Goal: Communication & Community: Ask a question

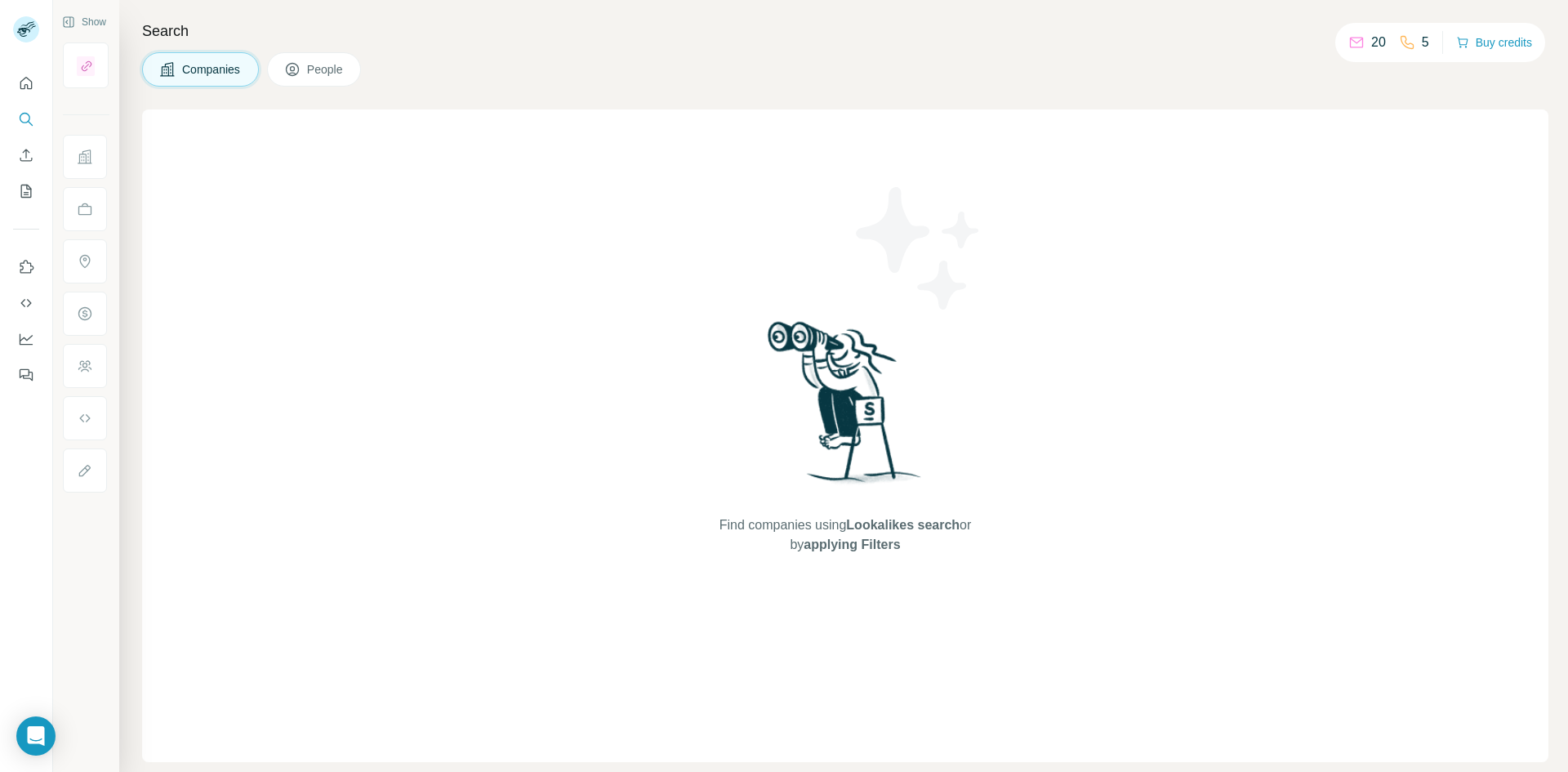
click at [313, 68] on span "People" at bounding box center [326, 70] width 37 height 17
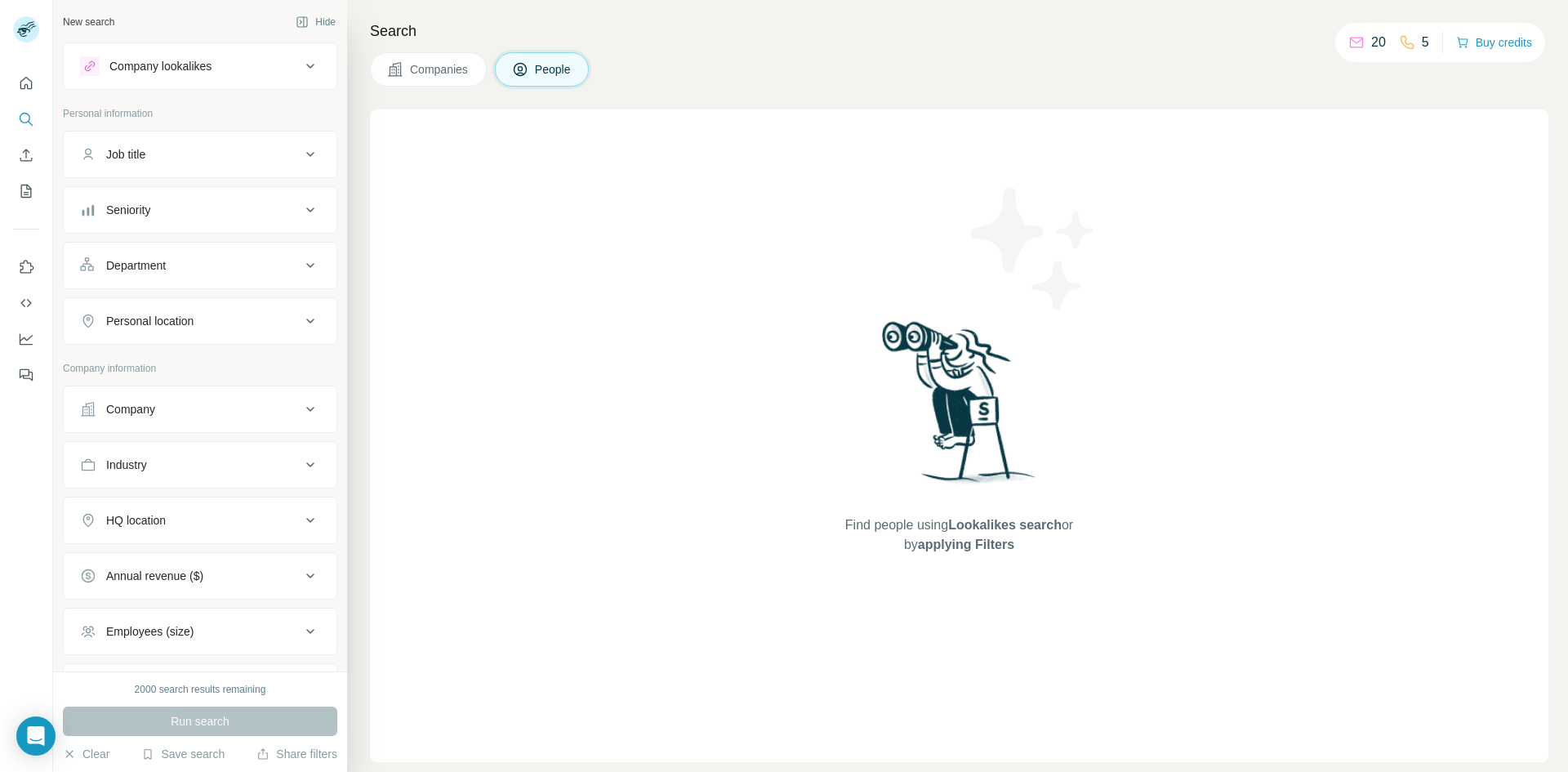
scroll to position [141, 0]
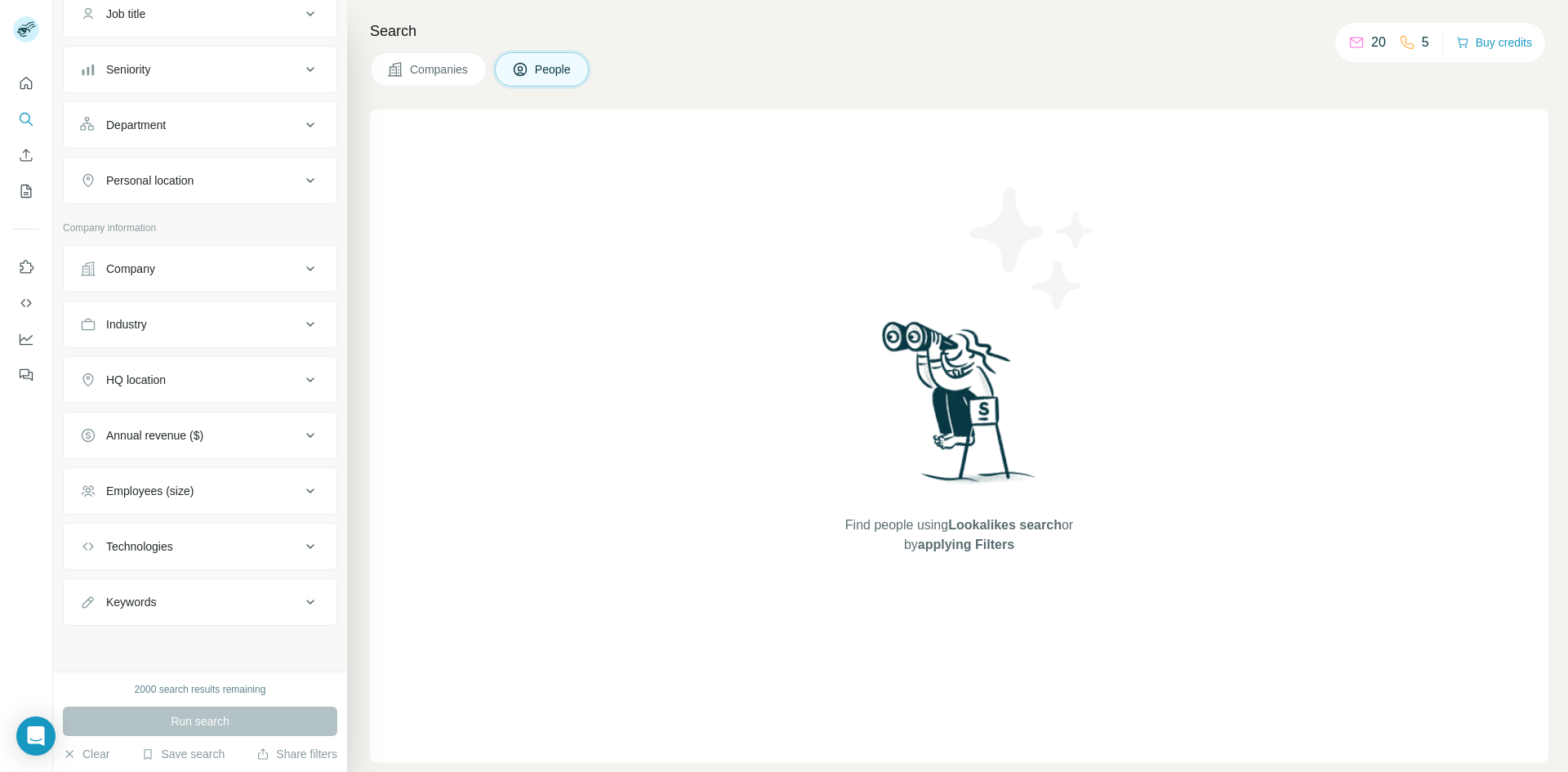
click at [485, 163] on div "Find people using Lookalikes search or by applying Filters" at bounding box center [959, 436] width 1179 height 653
click at [545, 67] on span "People" at bounding box center [554, 70] width 37 height 17
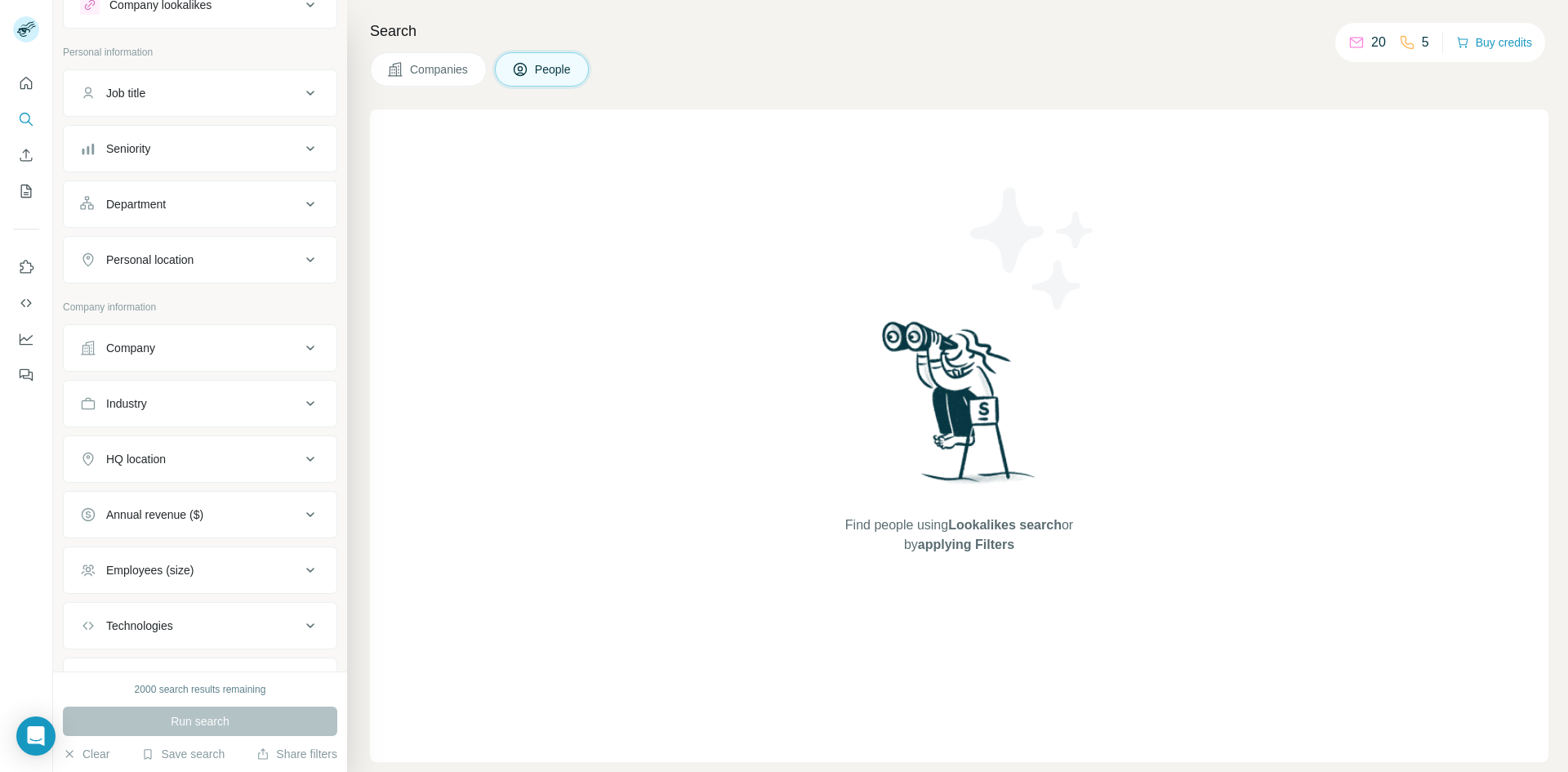
scroll to position [0, 0]
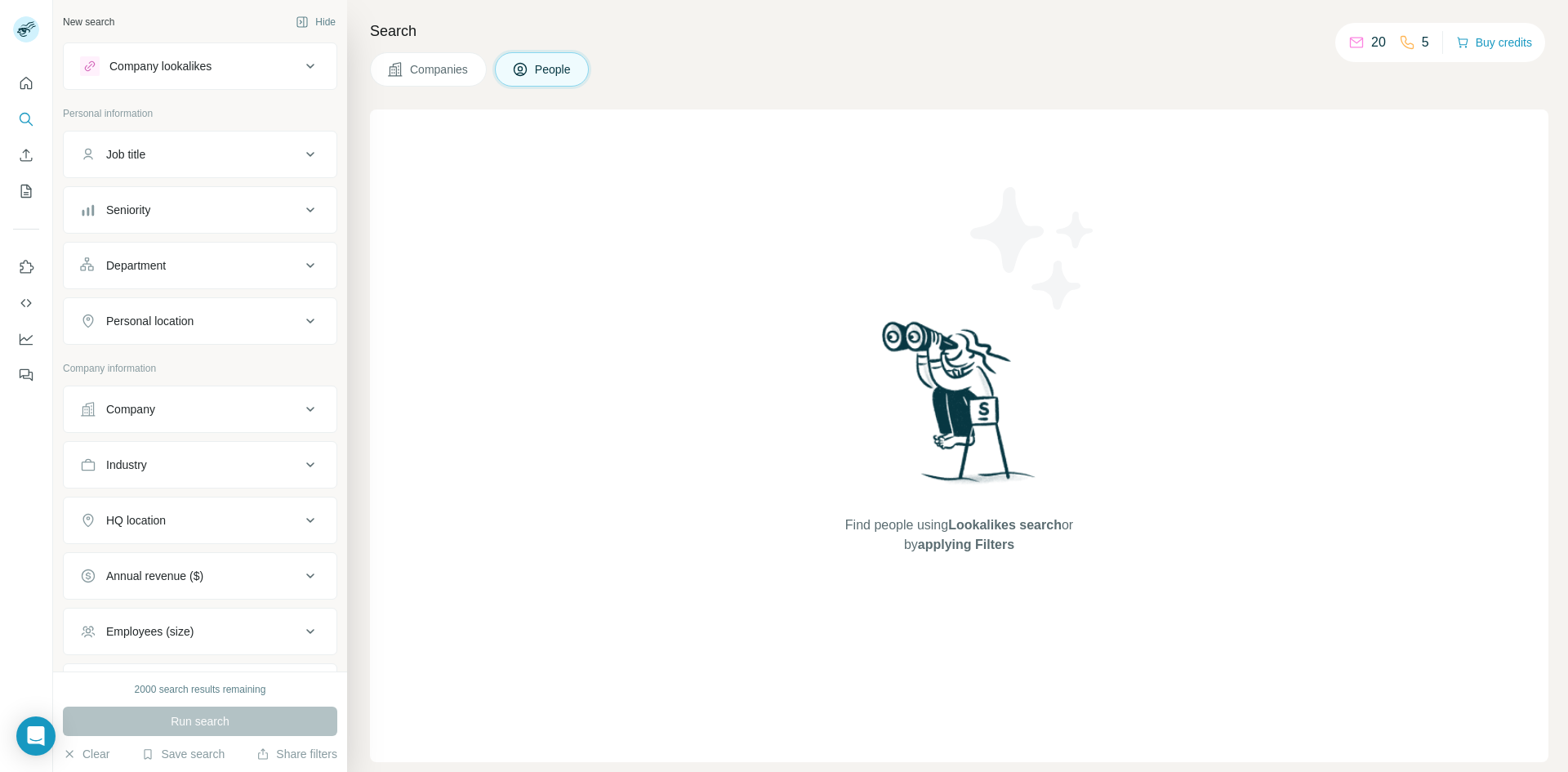
click at [264, 165] on button "Job title" at bounding box center [199, 155] width 273 height 39
click at [264, 165] on button "Job title" at bounding box center [199, 157] width 273 height 46
click at [237, 210] on div "Seniority" at bounding box center [190, 210] width 221 height 17
click at [241, 318] on div "Personal location" at bounding box center [190, 321] width 221 height 17
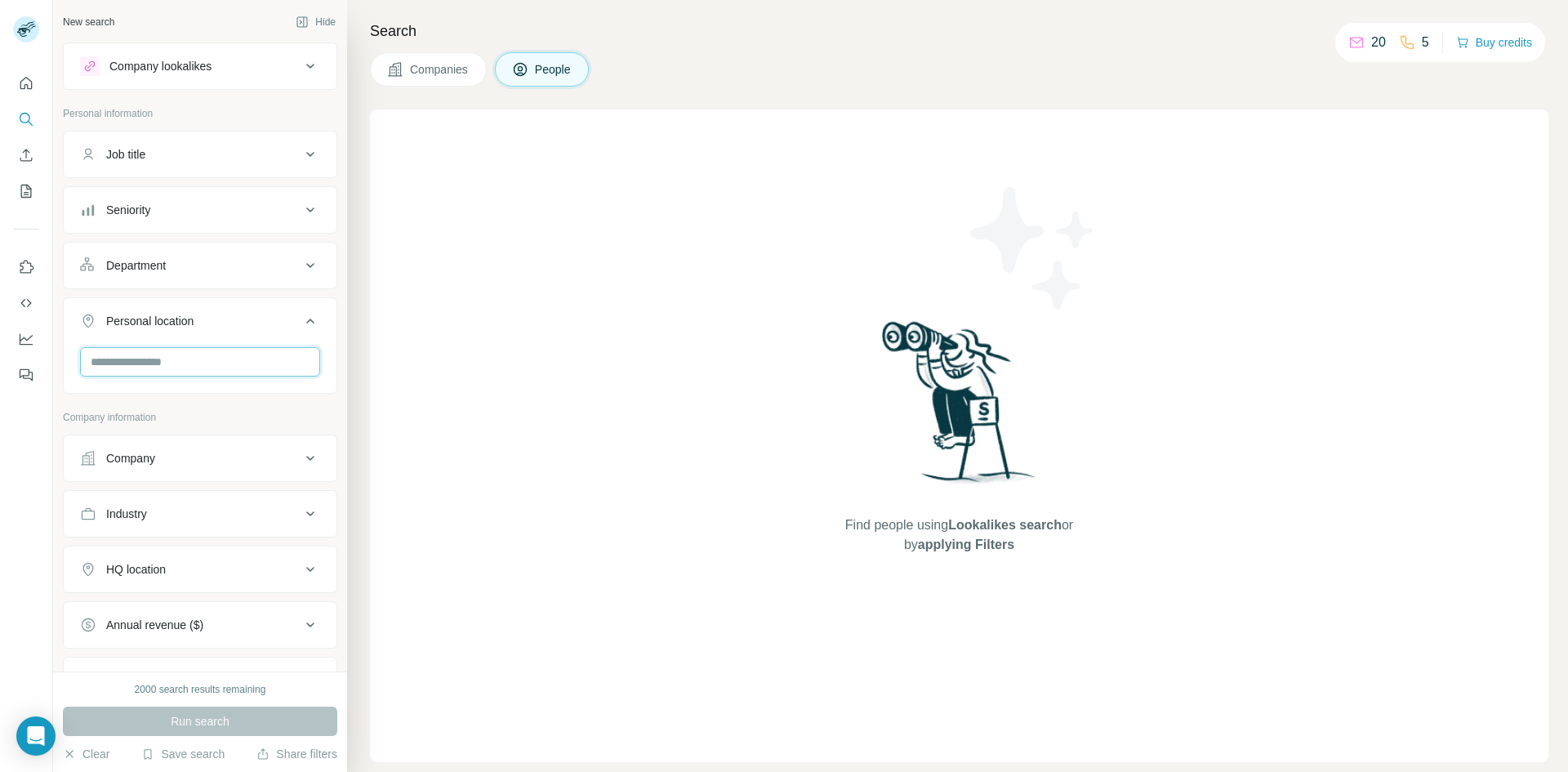
click at [187, 370] on input "text" at bounding box center [200, 362] width 240 height 30
type input "****"
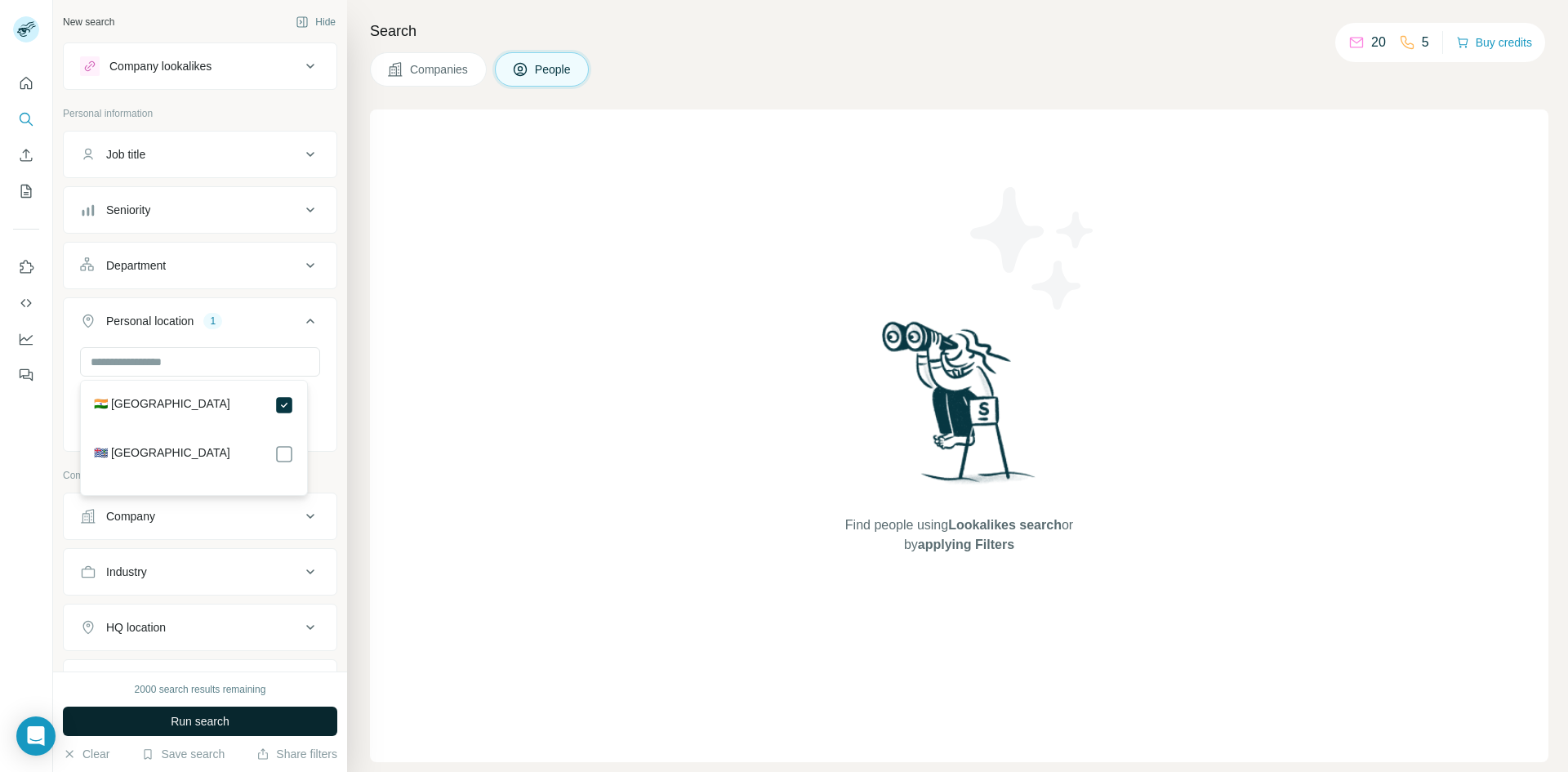
click at [289, 725] on button "Run search" at bounding box center [200, 722] width 275 height 30
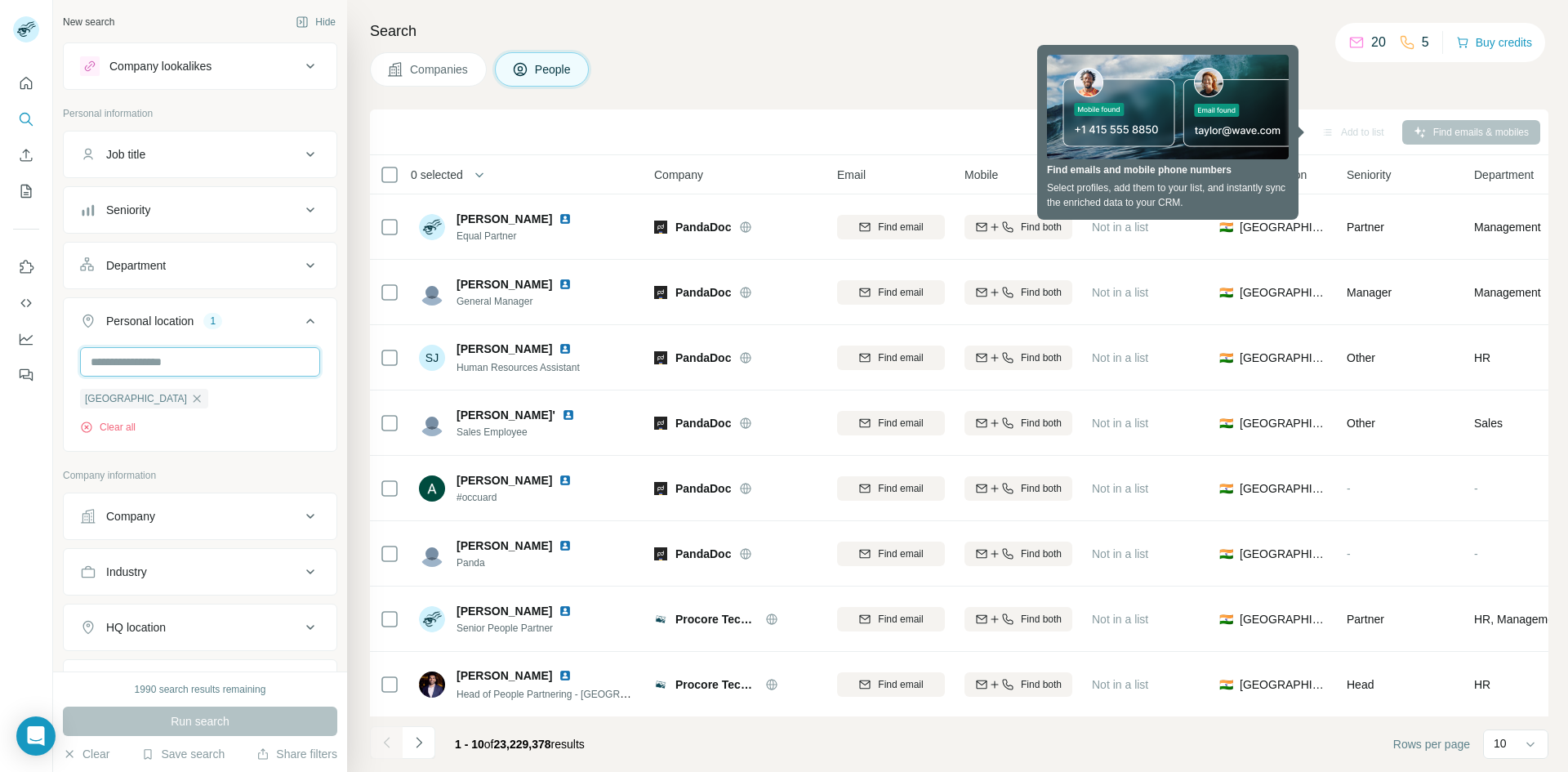
click at [256, 359] on input "text" at bounding box center [200, 362] width 240 height 30
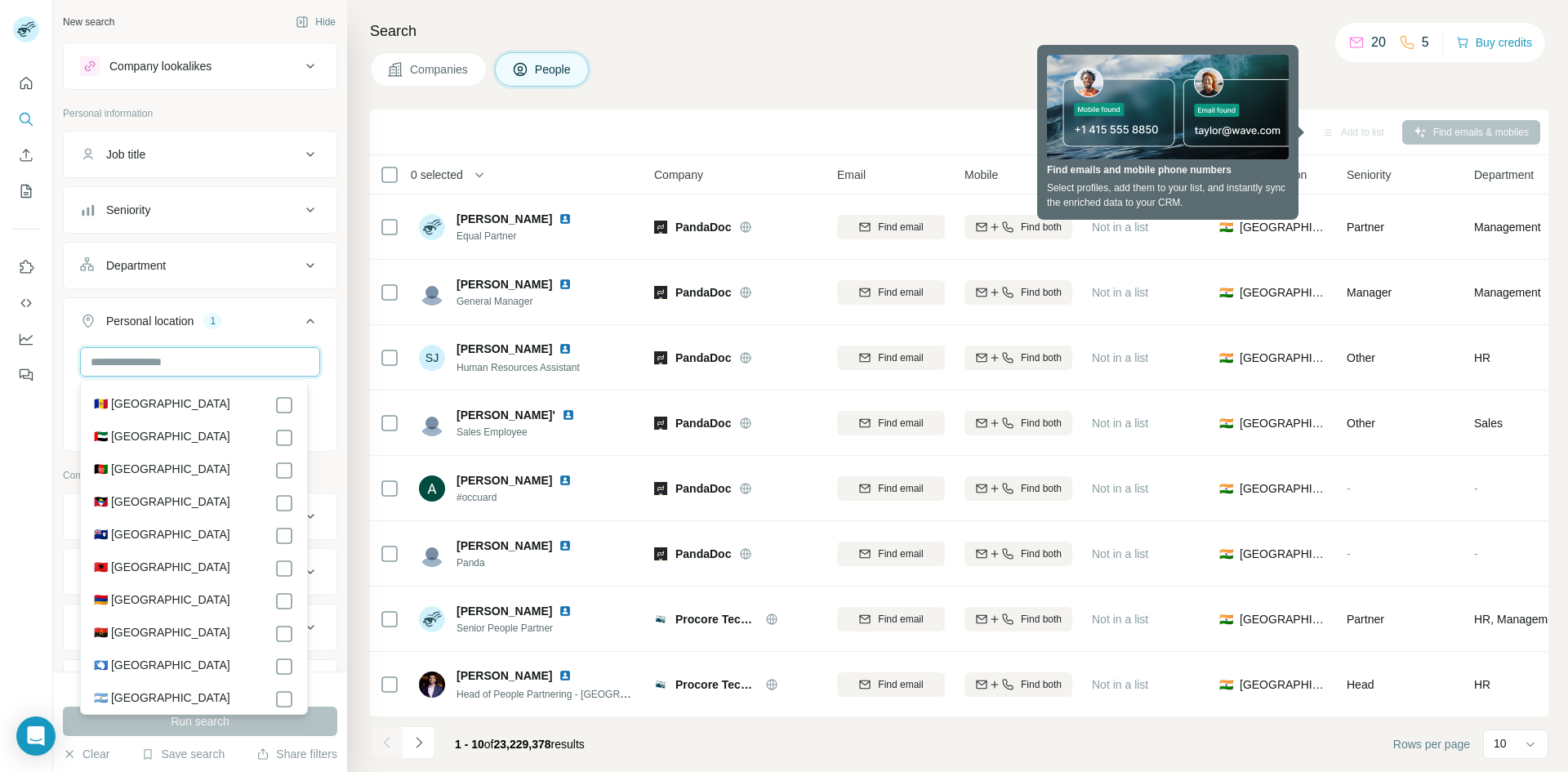
click at [256, 359] on input "text" at bounding box center [200, 362] width 240 height 30
click at [330, 357] on div "New search Hide Company lookalikes Personal information Job title Seniority Dep…" at bounding box center [200, 335] width 294 height 671
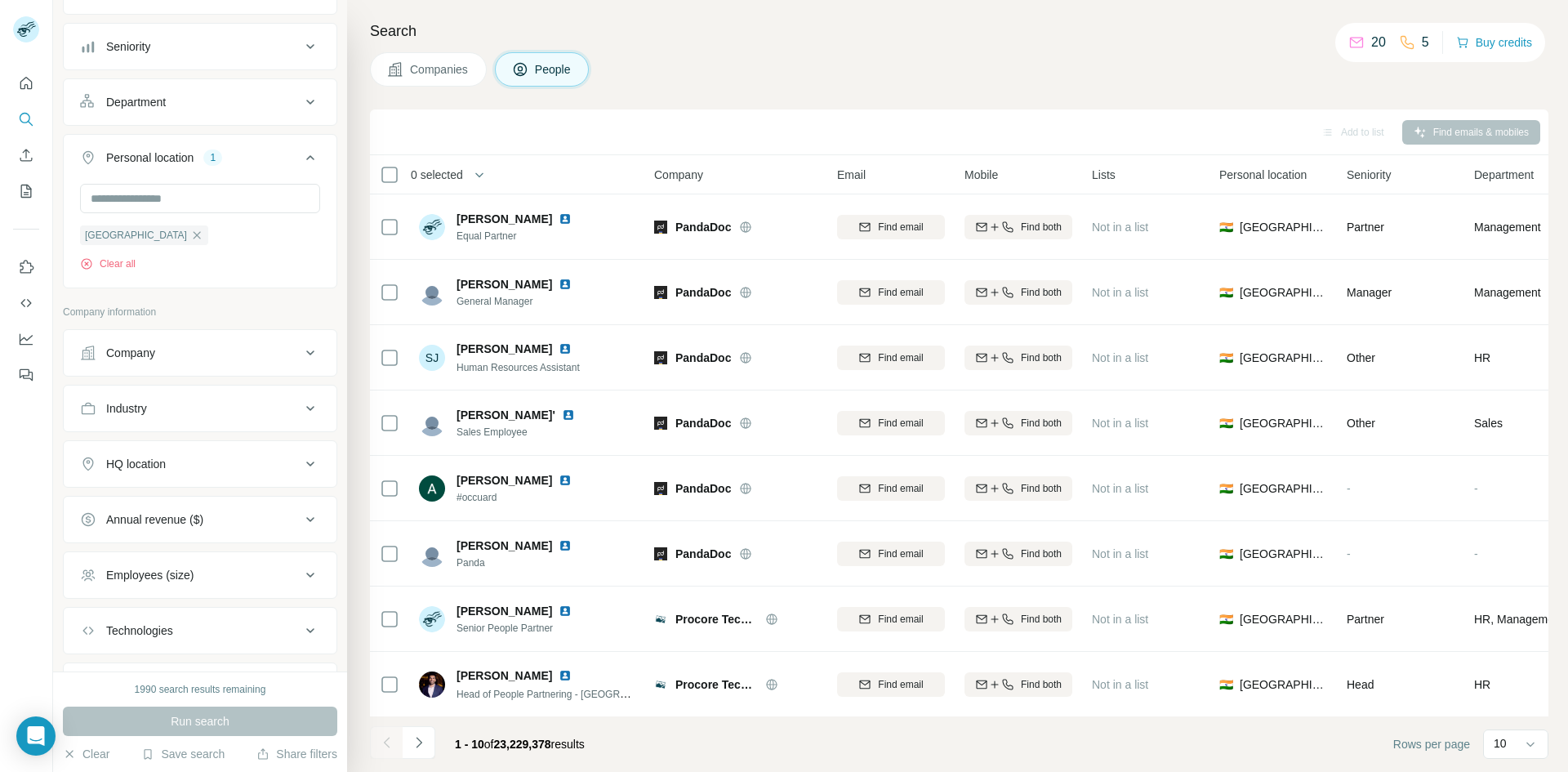
scroll to position [248, 0]
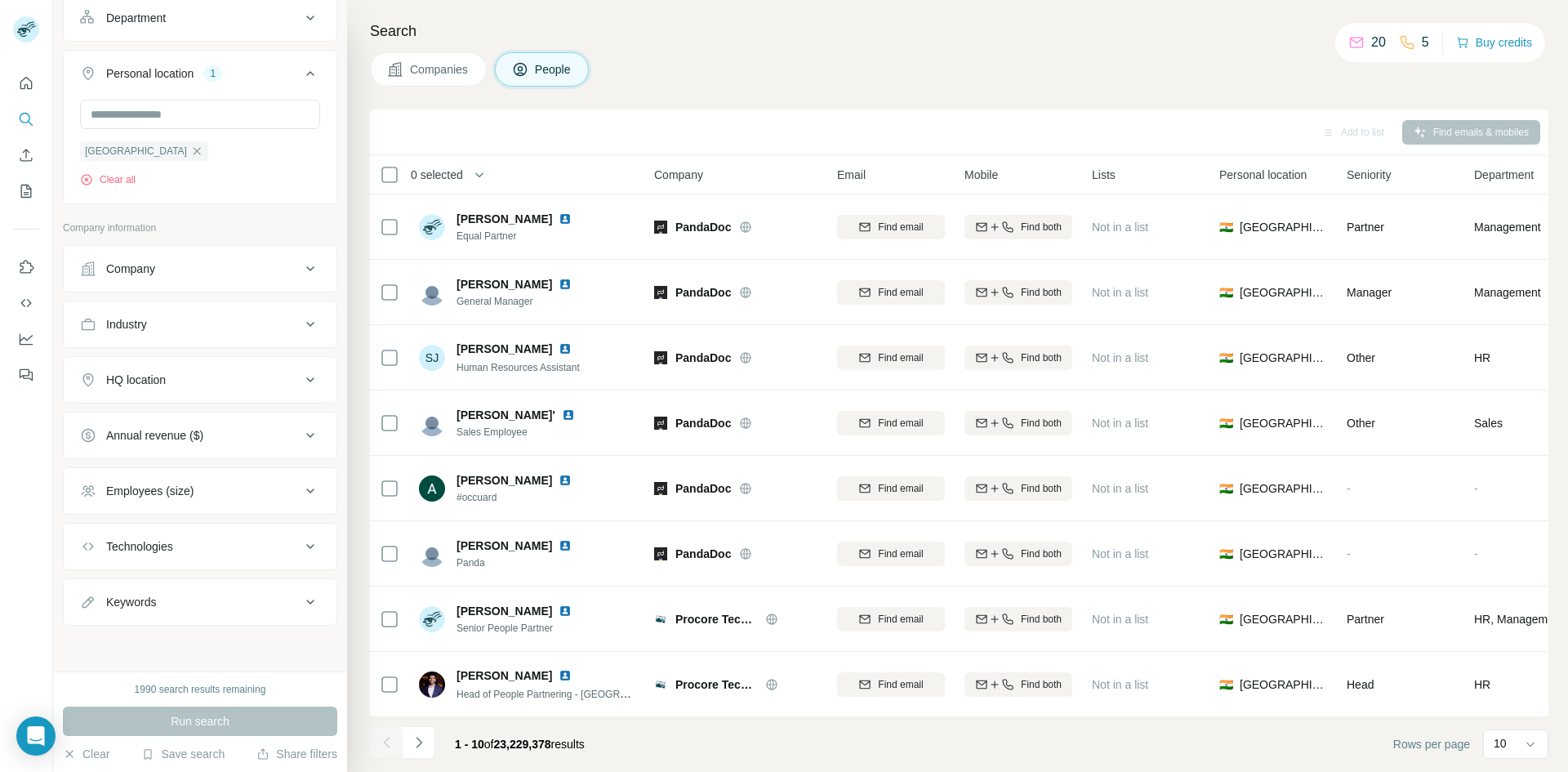
click at [301, 542] on icon at bounding box center [310, 546] width 20 height 20
click at [219, 589] on input "text" at bounding box center [200, 588] width 240 height 30
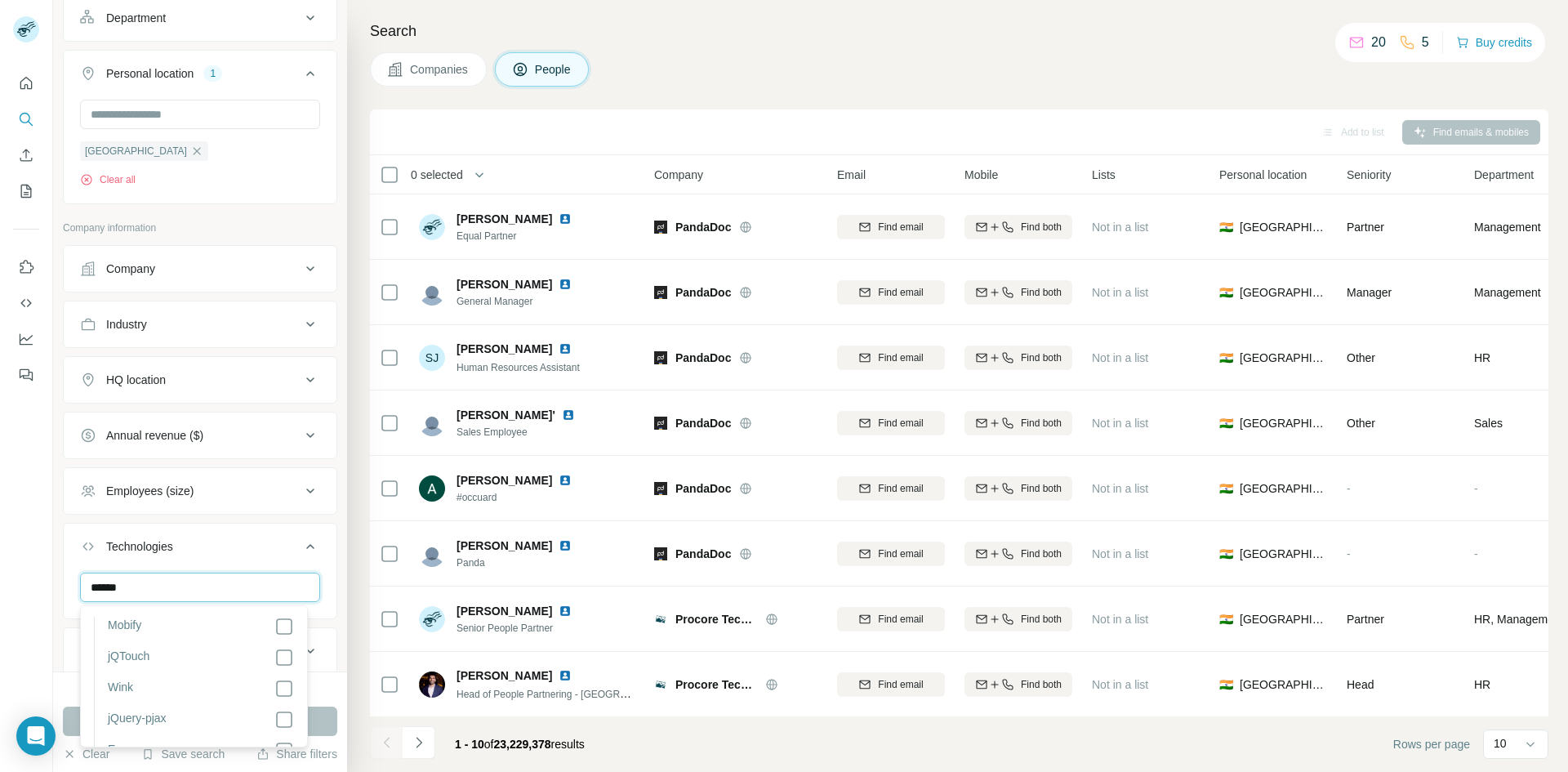
scroll to position [0, 0]
type input "******"
click at [205, 664] on li "i-mobile" at bounding box center [194, 670] width 200 height 20
click at [351, 631] on div "Search Companies People Add to list Find emails & mobiles 0 selected People Com…" at bounding box center [957, 386] width 1221 height 772
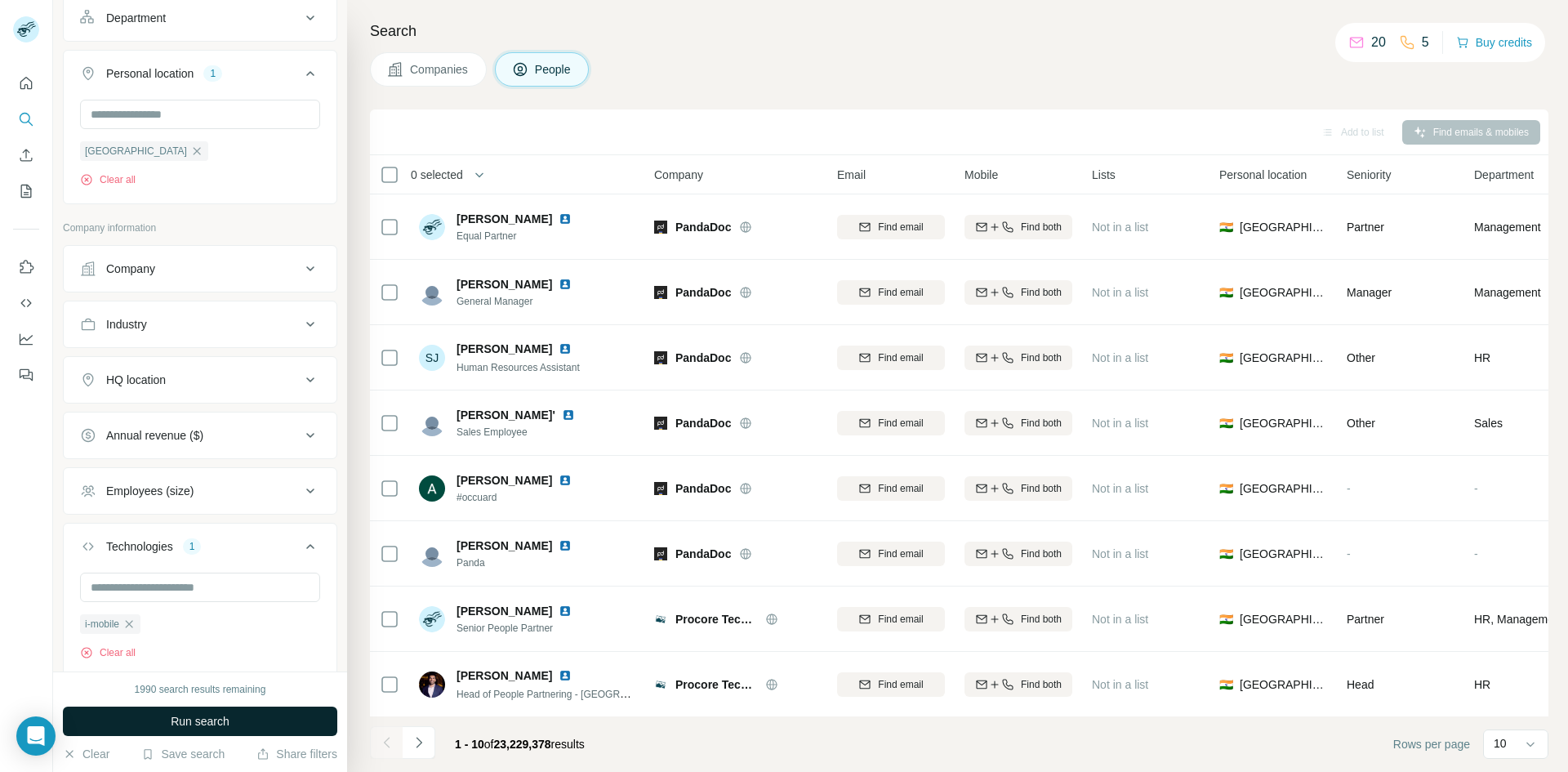
click at [170, 715] on span "Run search" at bounding box center [199, 722] width 59 height 17
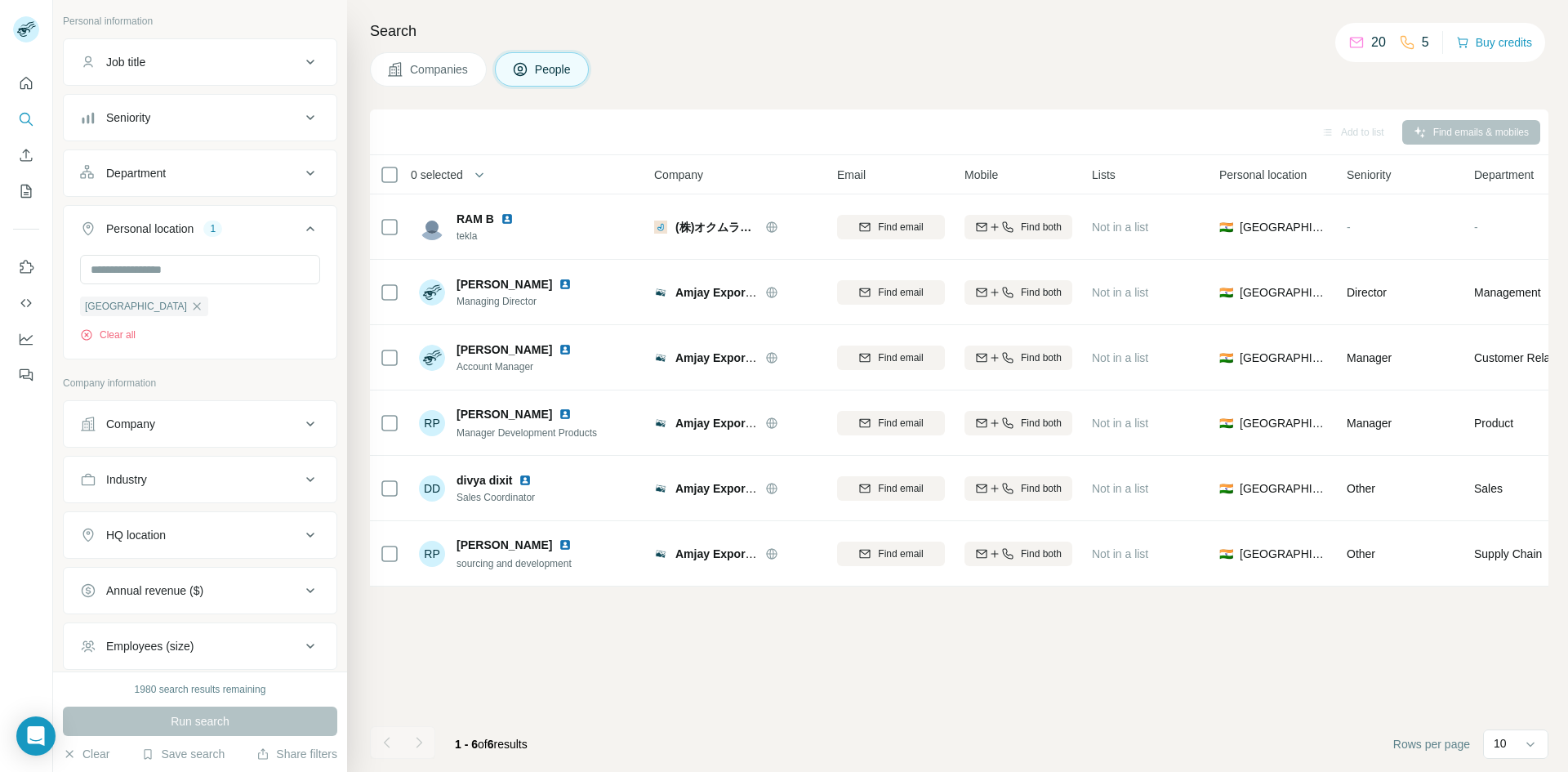
scroll to position [0, 0]
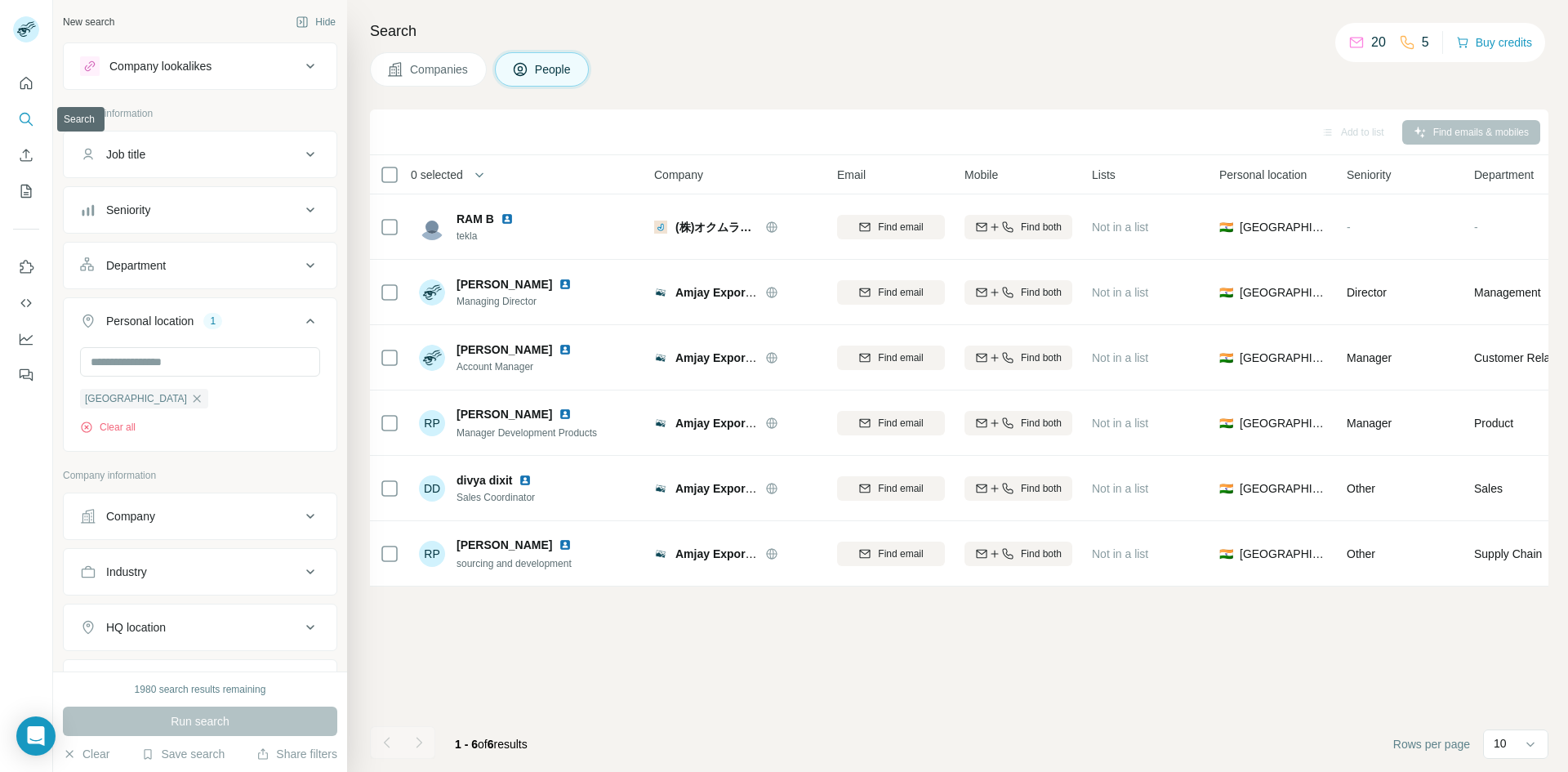
click at [20, 120] on icon "Search" at bounding box center [26, 119] width 17 height 17
click at [24, 114] on icon "Search" at bounding box center [24, 117] width 10 height 10
click at [28, 76] on icon "Quick start" at bounding box center [26, 84] width 17 height 17
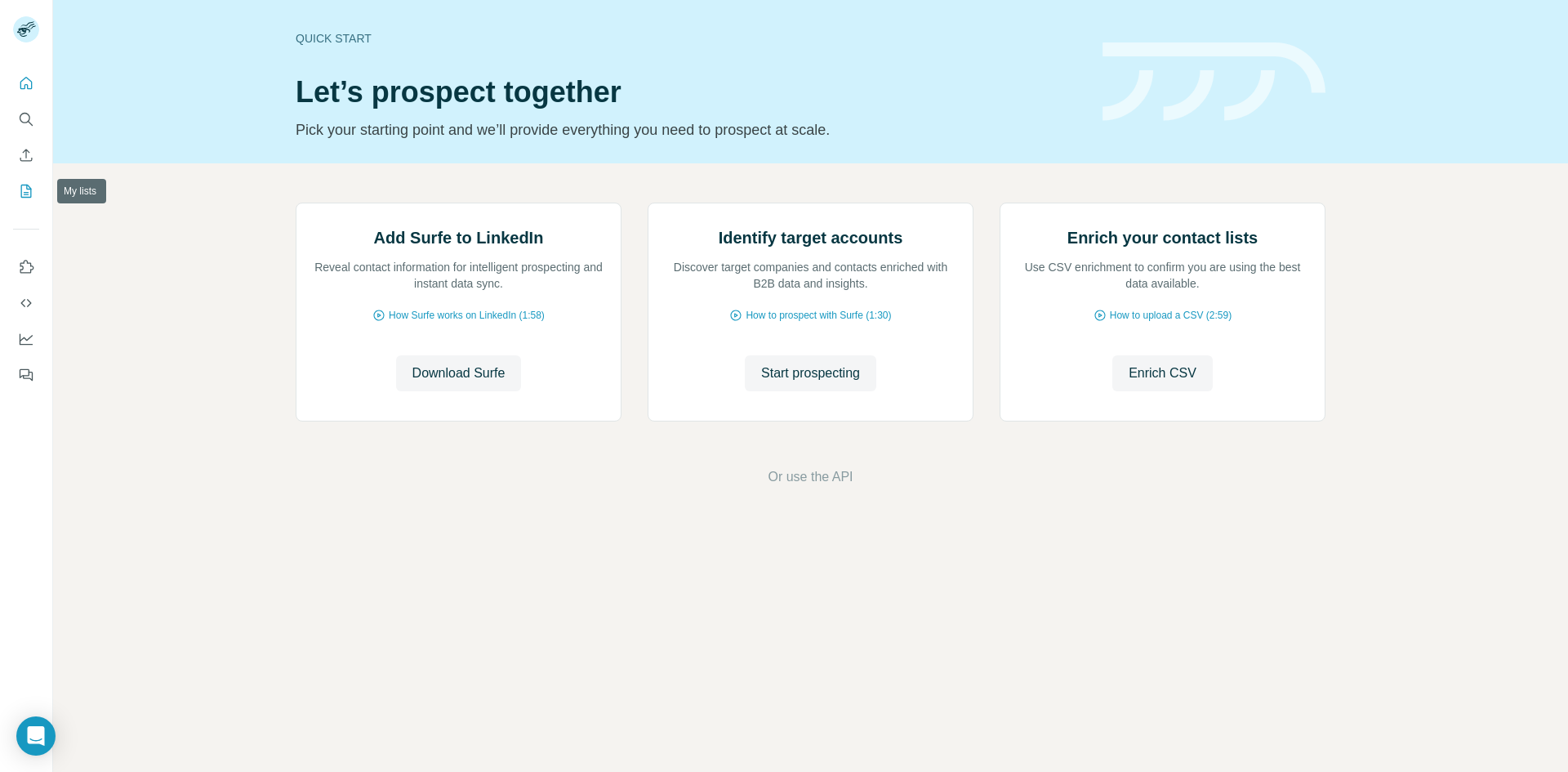
click at [28, 187] on icon "My lists" at bounding box center [26, 192] width 17 height 17
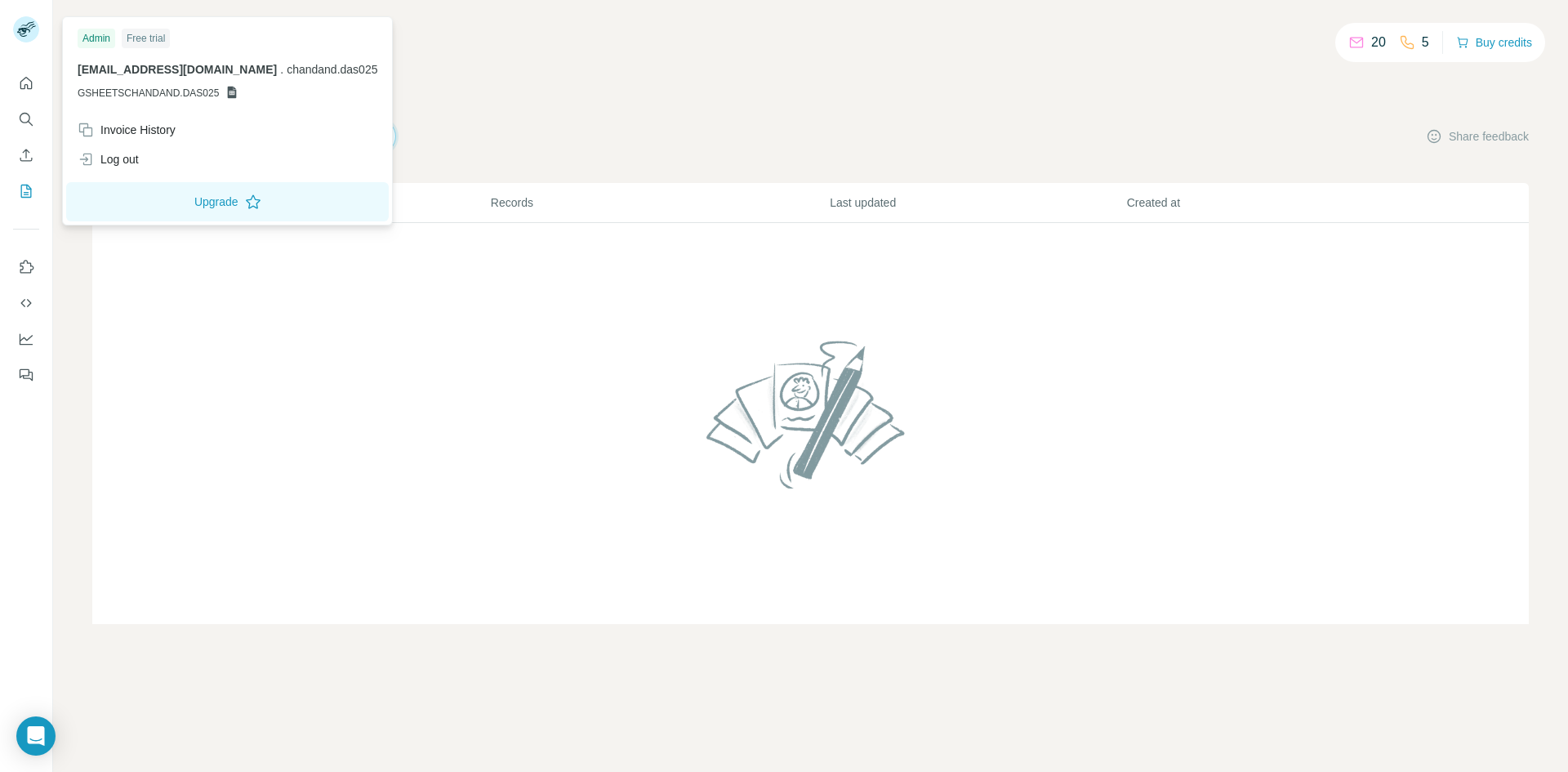
click at [21, 28] on rect at bounding box center [26, 30] width 26 height 26
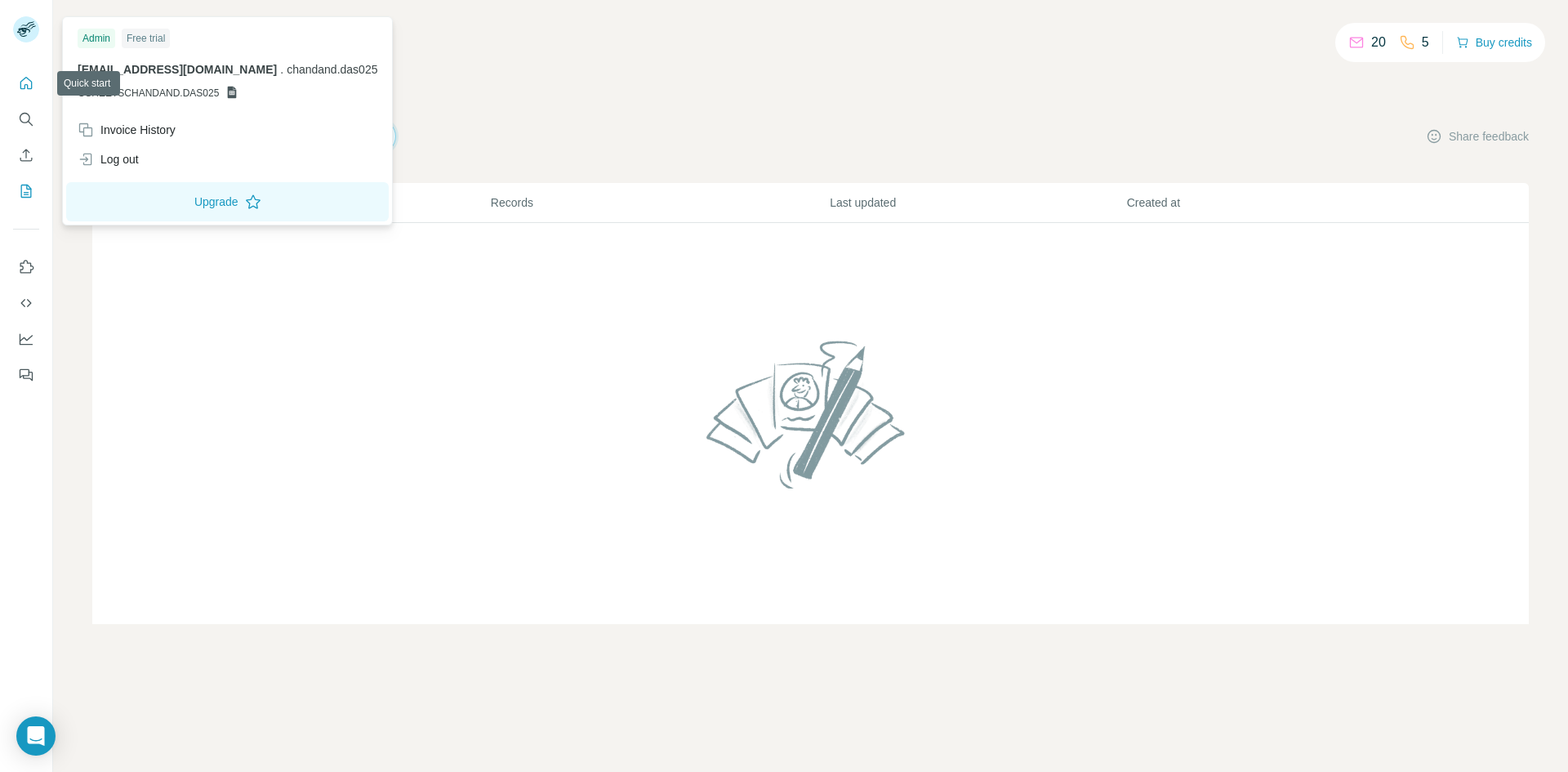
click at [33, 85] on icon "Quick start" at bounding box center [26, 84] width 17 height 17
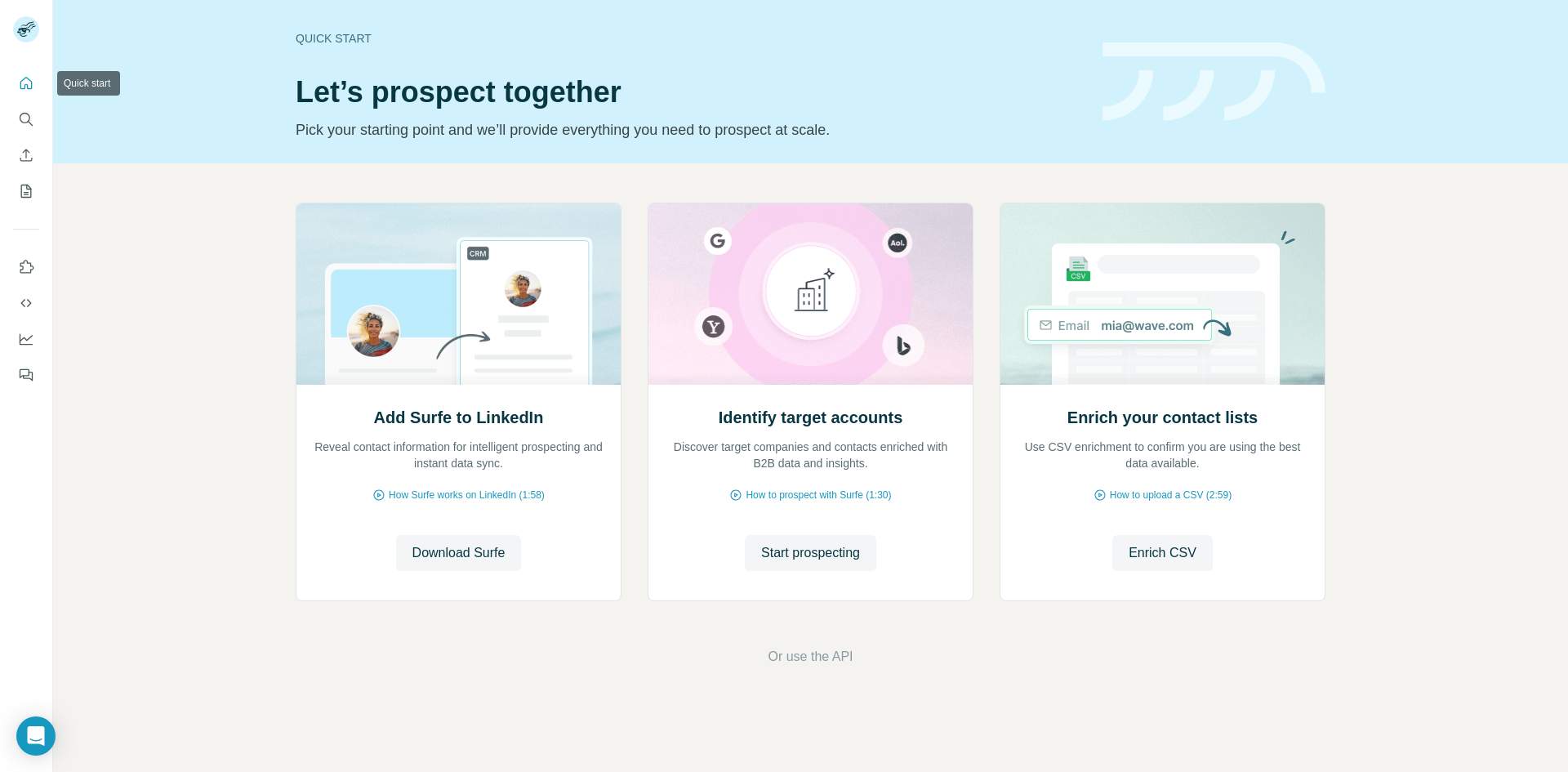
click at [33, 85] on icon "Quick start" at bounding box center [26, 84] width 17 height 17
click at [29, 730] on icon "Open Intercom Messenger" at bounding box center [35, 736] width 19 height 21
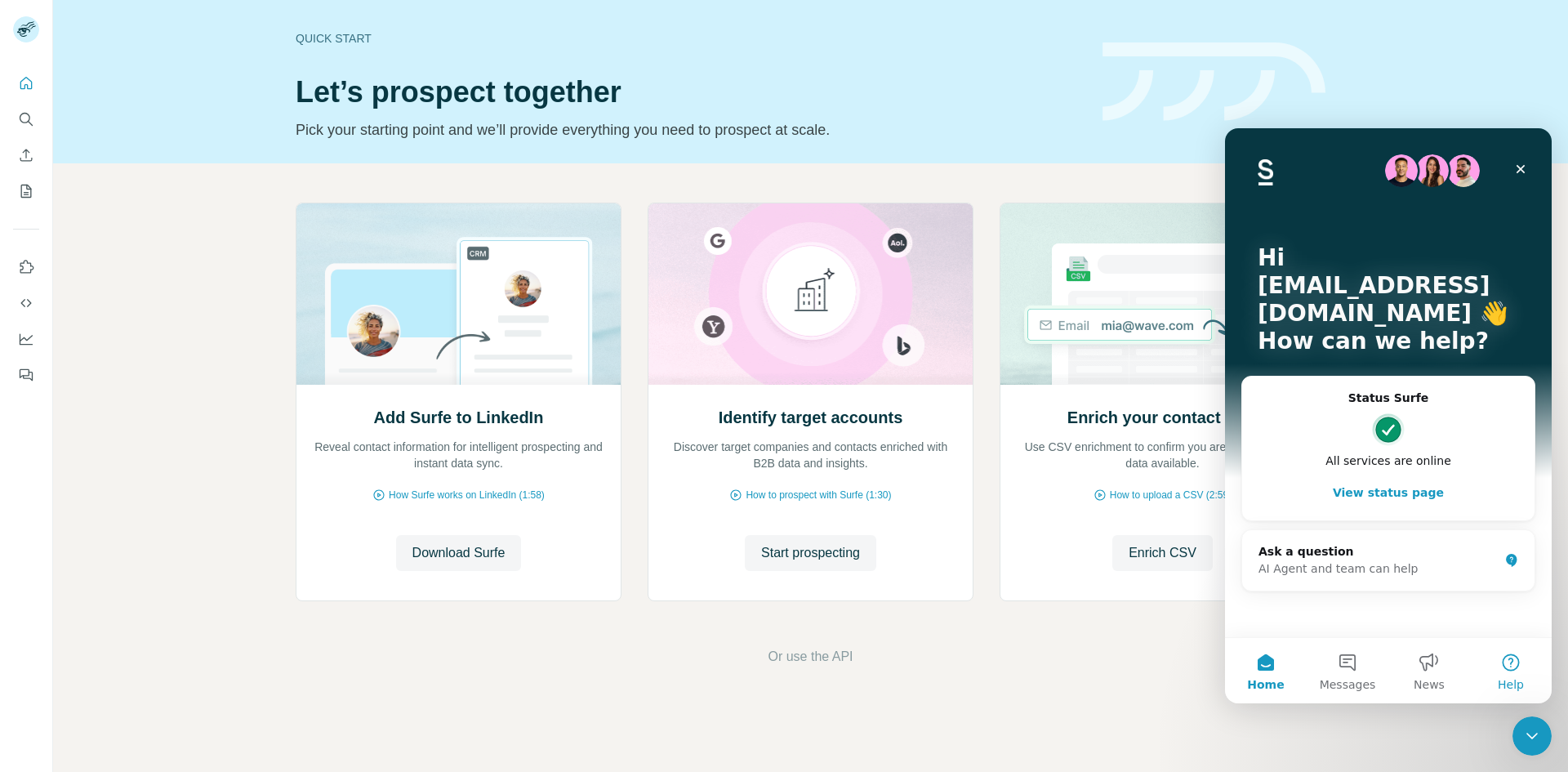
click at [1521, 674] on button "Help" at bounding box center [1511, 670] width 82 height 65
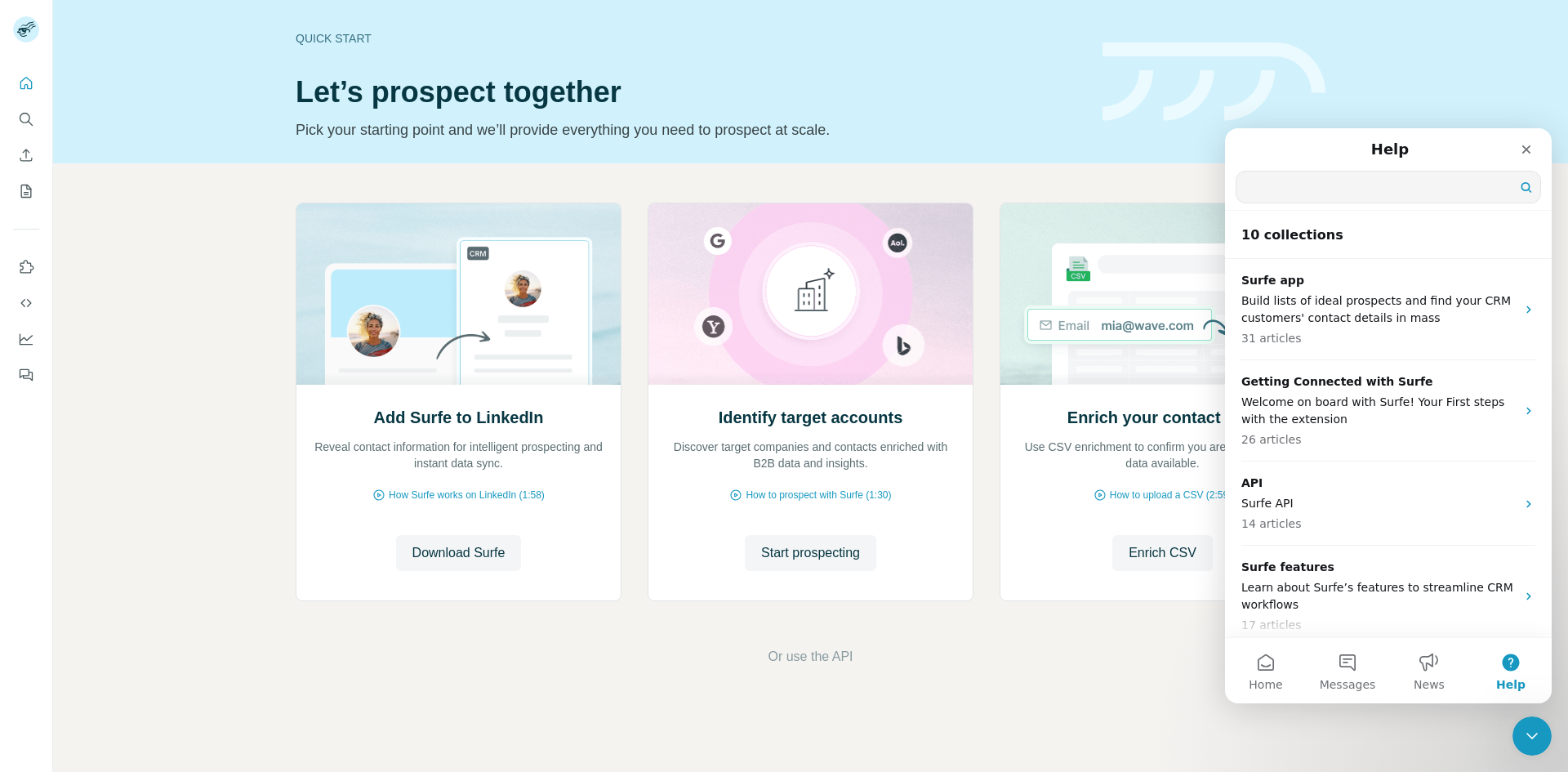
click at [1331, 186] on input "Search for help" at bounding box center [1388, 186] width 304 height 31
click at [1071, 649] on footer "Or use the API" at bounding box center [810, 657] width 1424 height 20
click at [1426, 672] on button "News" at bounding box center [1429, 670] width 82 height 65
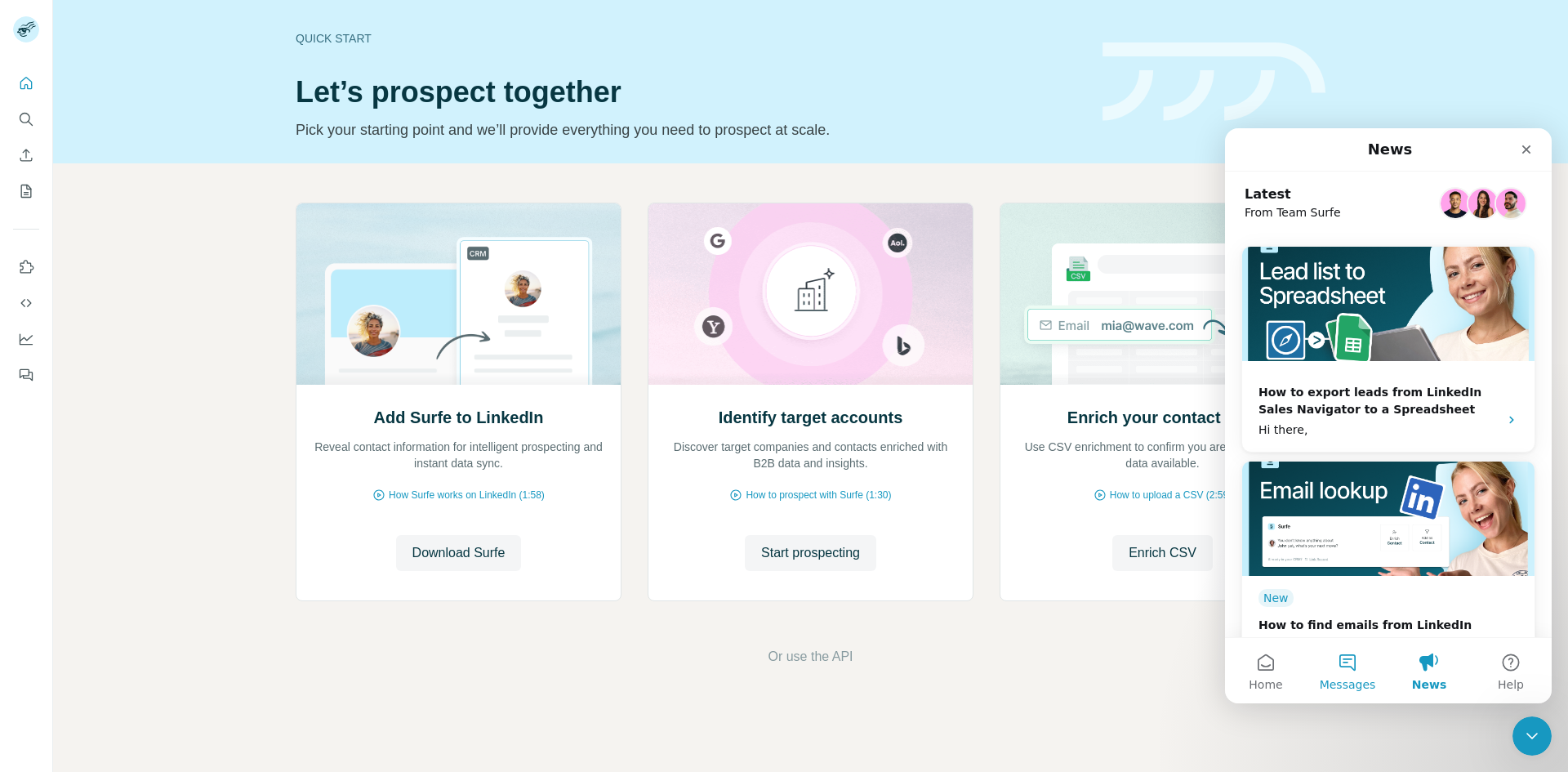
click at [1334, 674] on button "Messages" at bounding box center [1348, 670] width 82 height 65
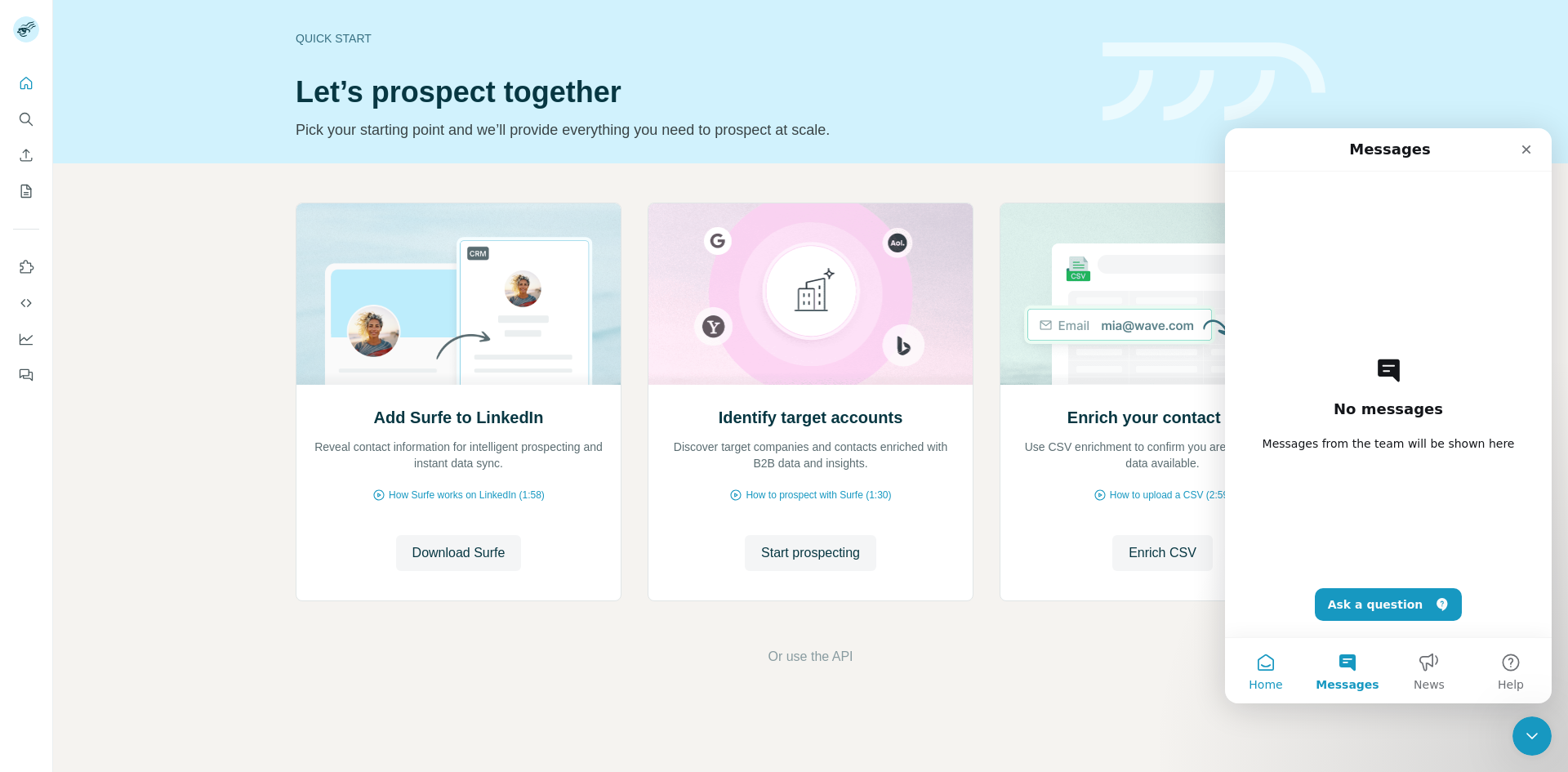
click at [1261, 675] on button "Home" at bounding box center [1266, 670] width 82 height 65
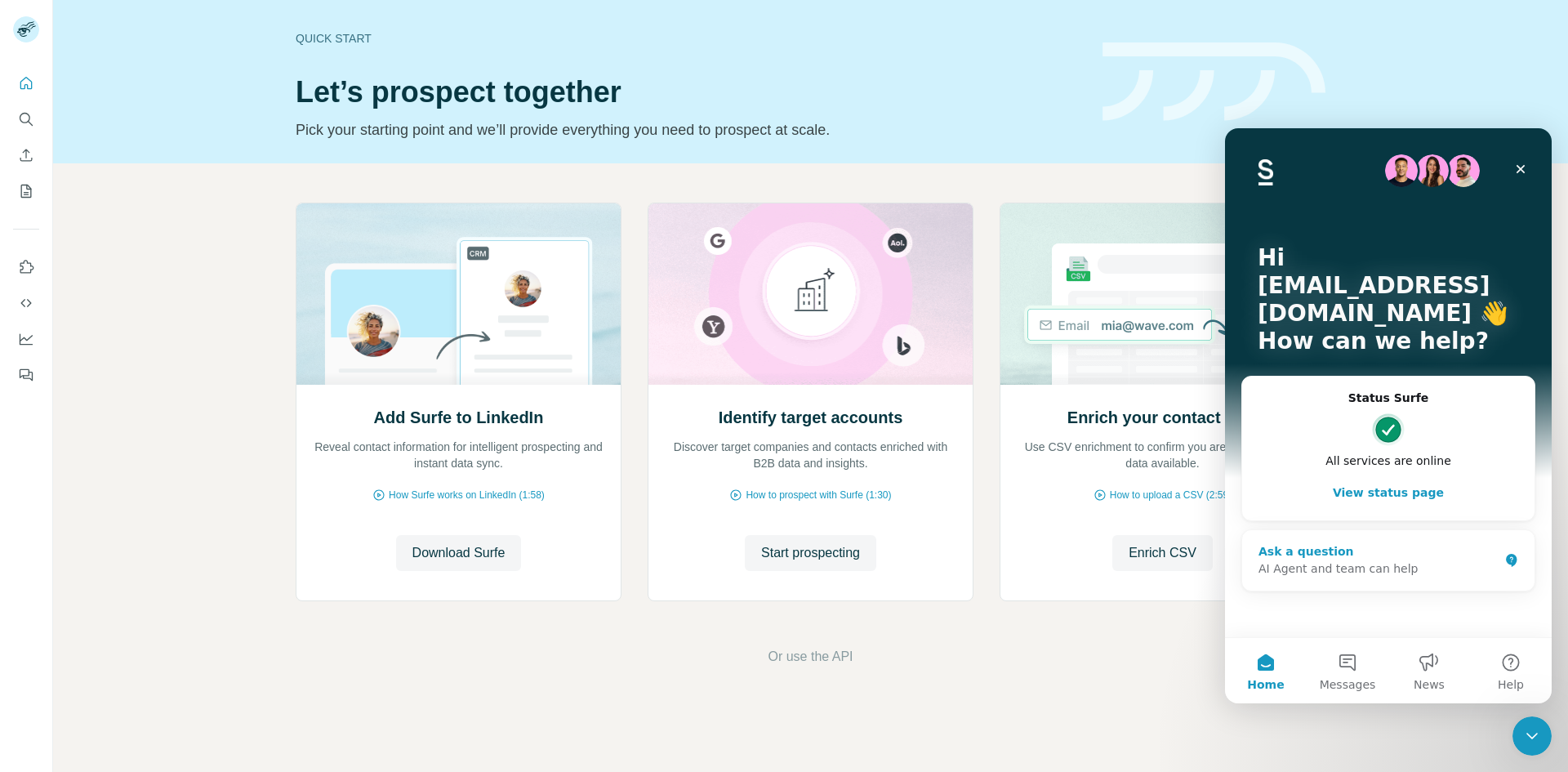
click at [1403, 546] on div "Ask a question" at bounding box center [1379, 551] width 240 height 17
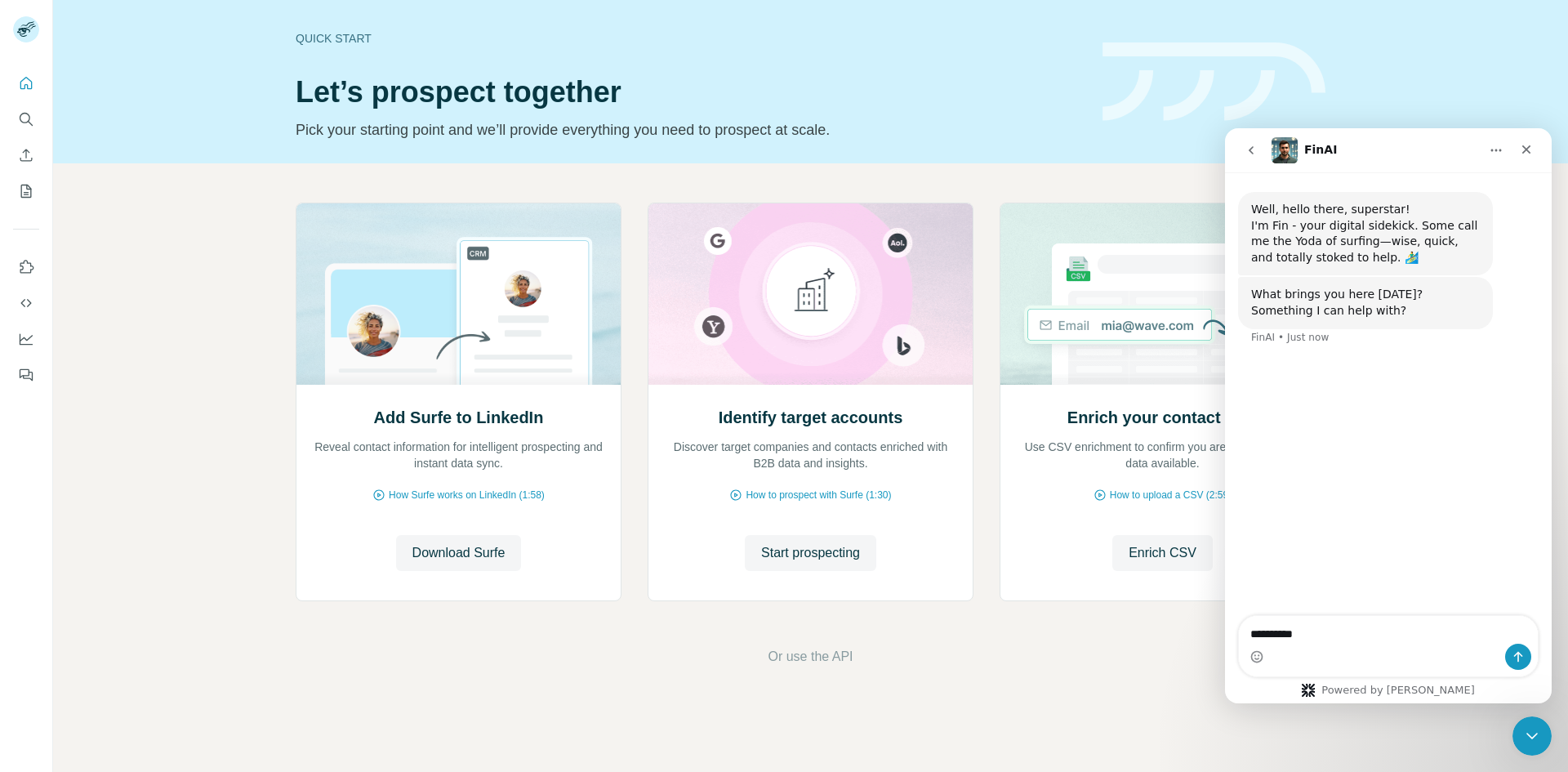
type textarea "**********"
click at [1520, 657] on icon "Send a message…" at bounding box center [1519, 657] width 13 height 13
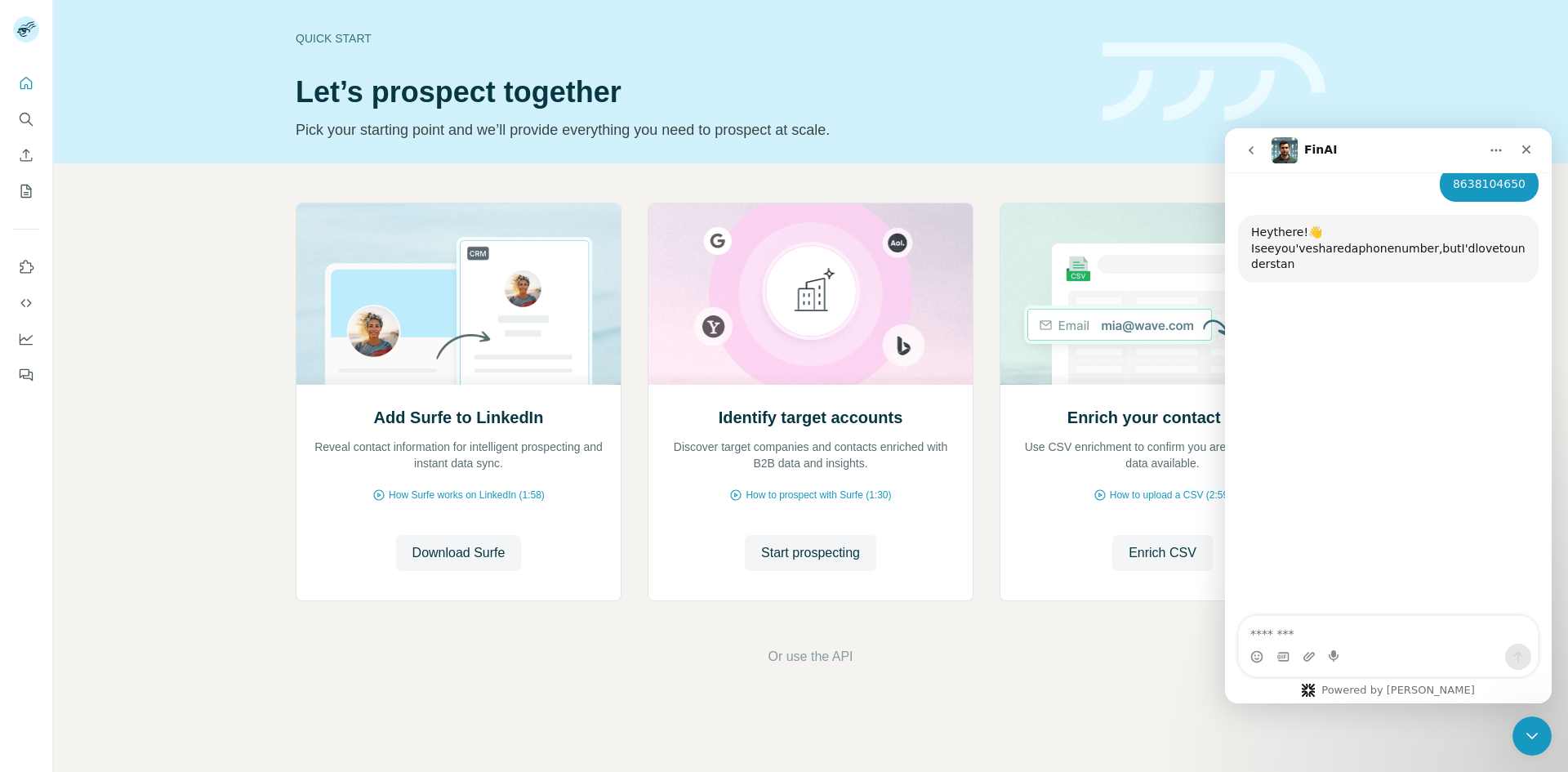
scroll to position [174, 0]
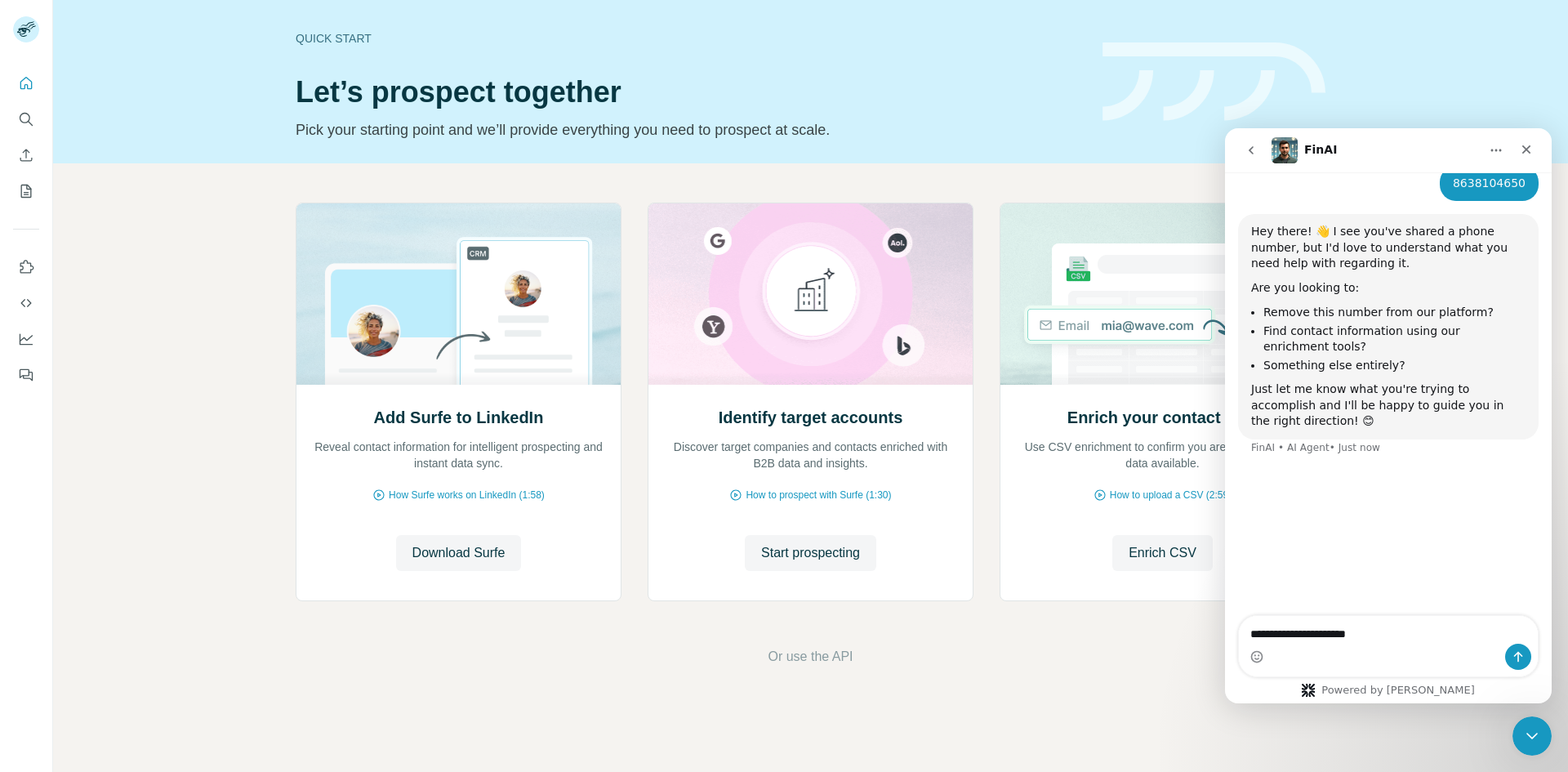
type textarea "**********"
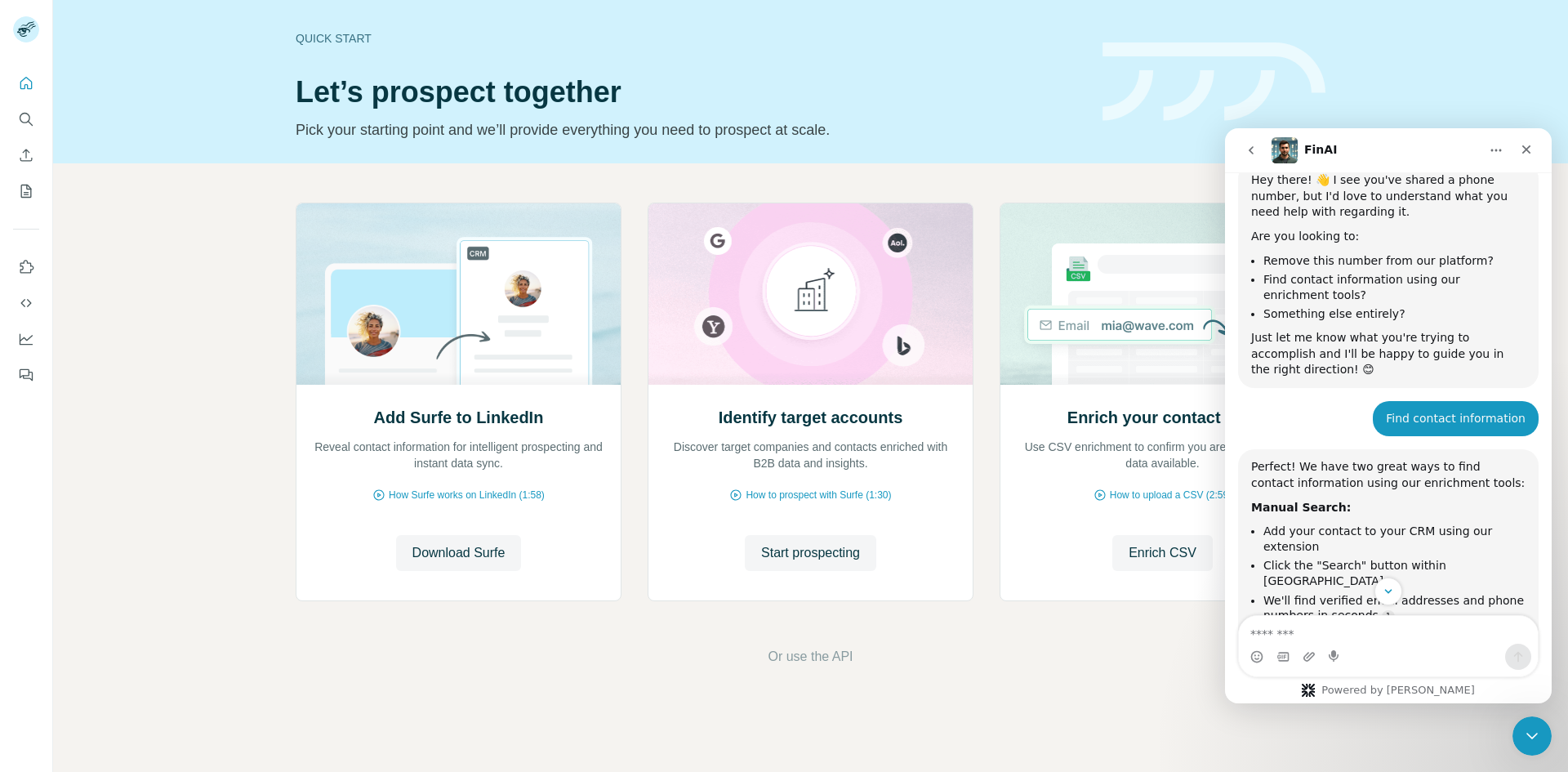
scroll to position [389, 0]
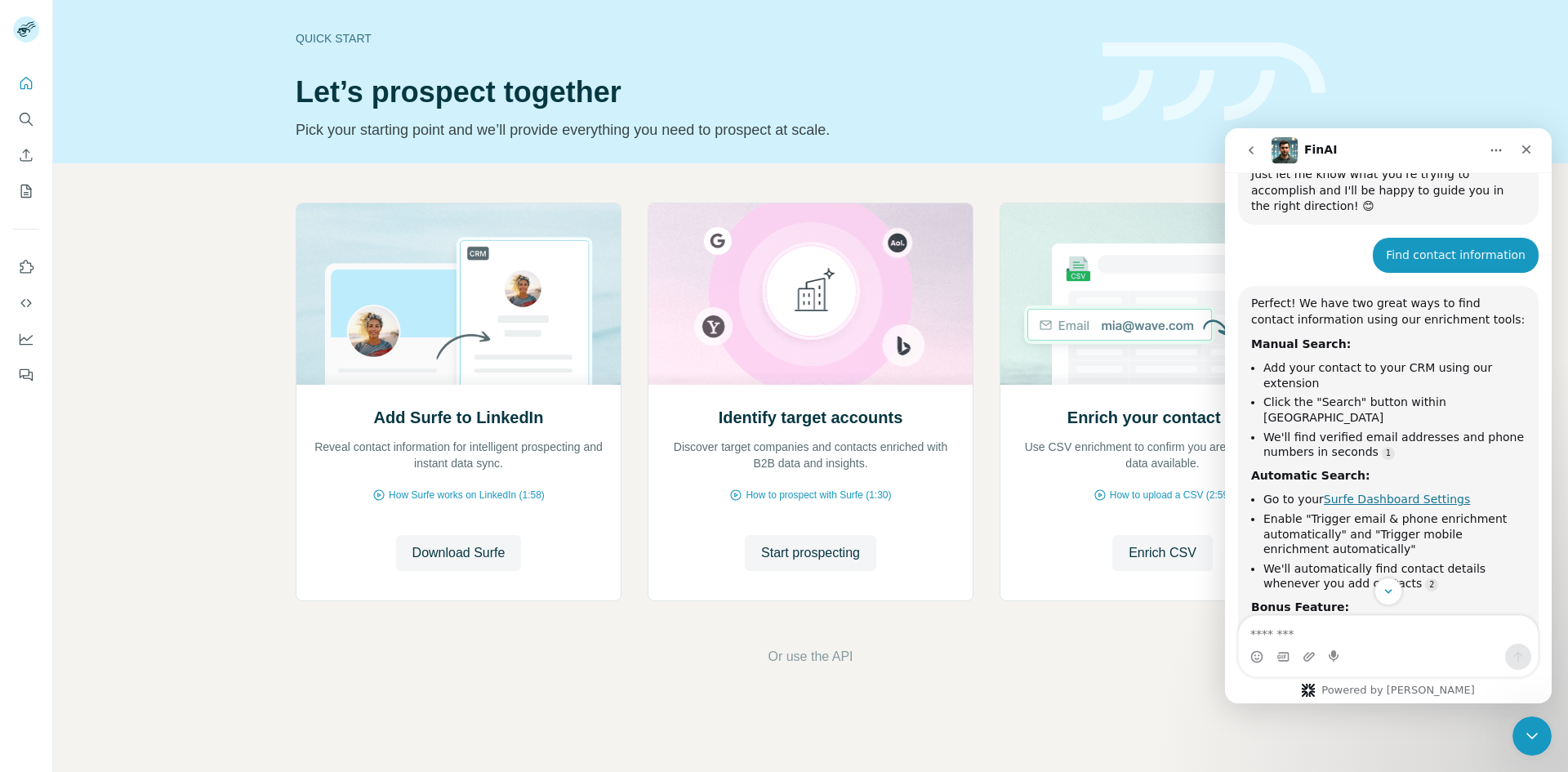
click at [1368, 493] on link "Surfe Dashboard Settings" at bounding box center [1397, 499] width 146 height 13
